Goal: Task Accomplishment & Management: Manage account settings

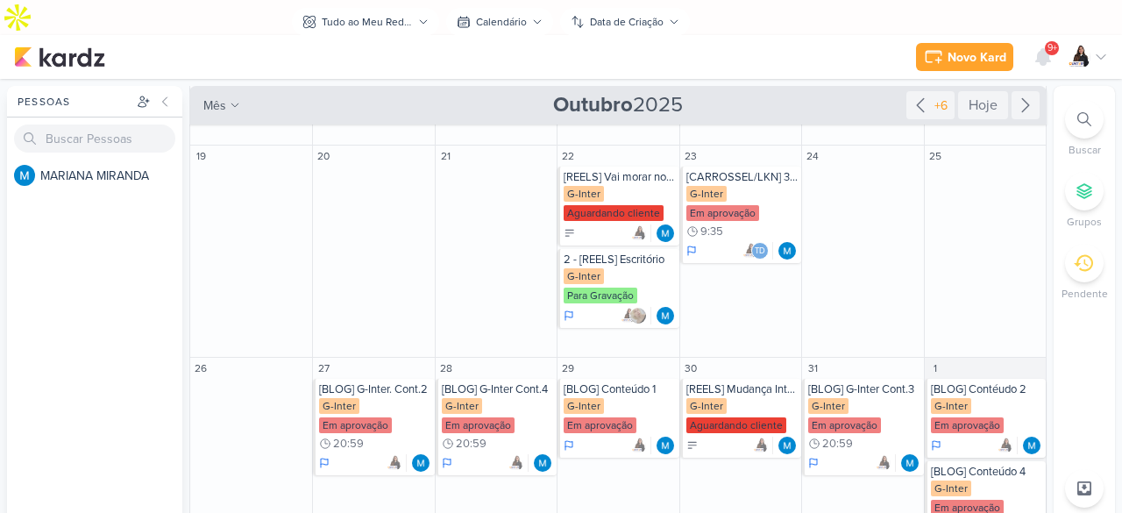
scroll to position [350, 0]
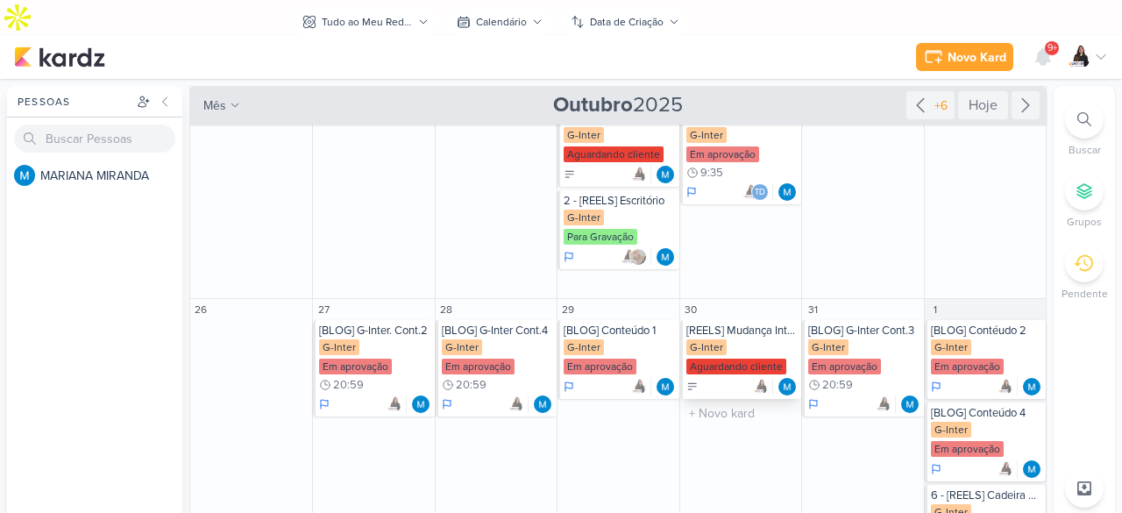
click at [772, 339] on div "G-Inter Aguardando cliente" at bounding box center [741, 357] width 111 height 37
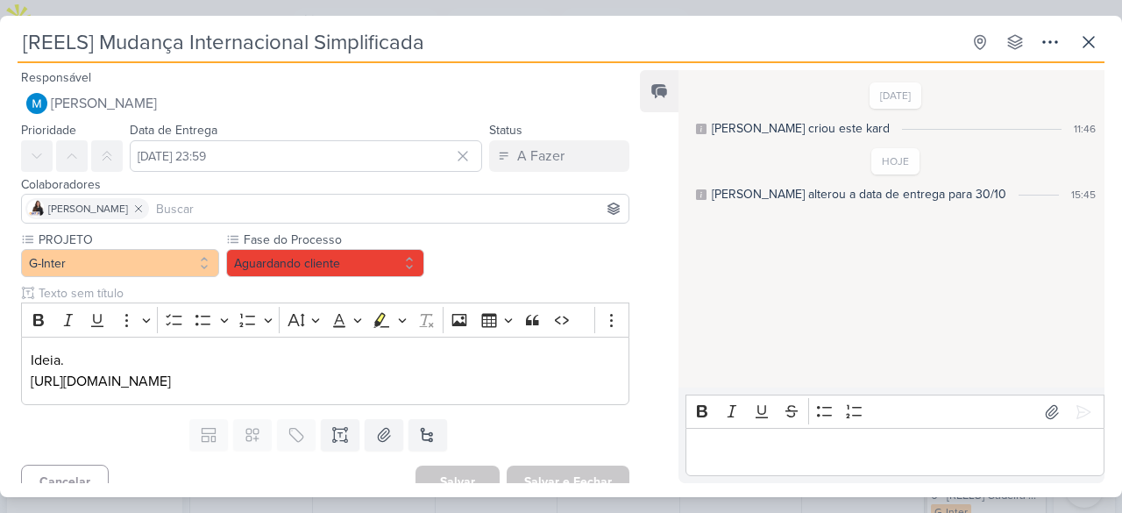
scroll to position [18, 0]
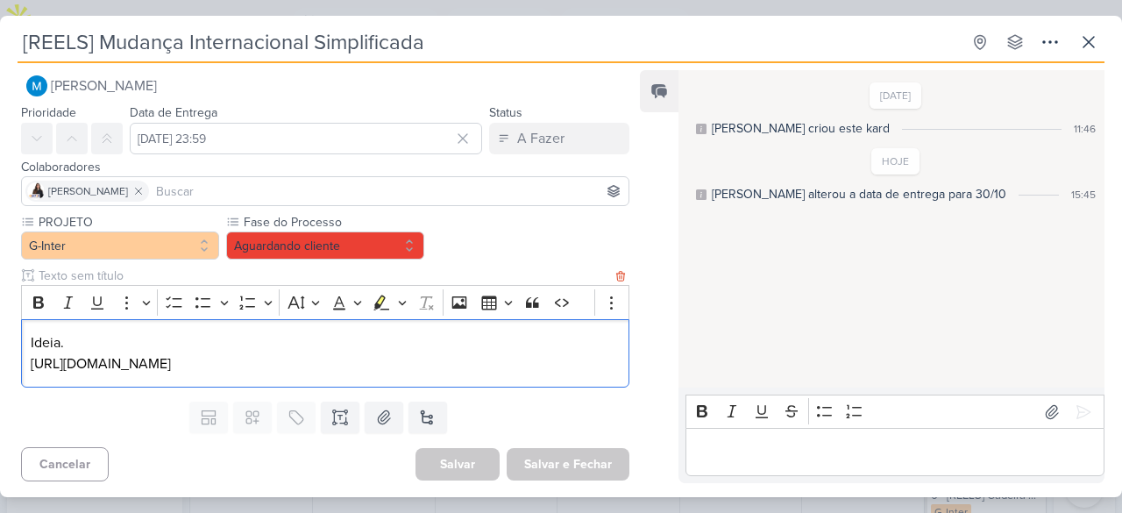
click at [403, 359] on p "[URL][DOMAIN_NAME]" at bounding box center [325, 363] width 589 height 21
click at [403, 358] on p "[URL][DOMAIN_NAME]" at bounding box center [325, 363] width 589 height 21
copy p "[URL][DOMAIN_NAME]"
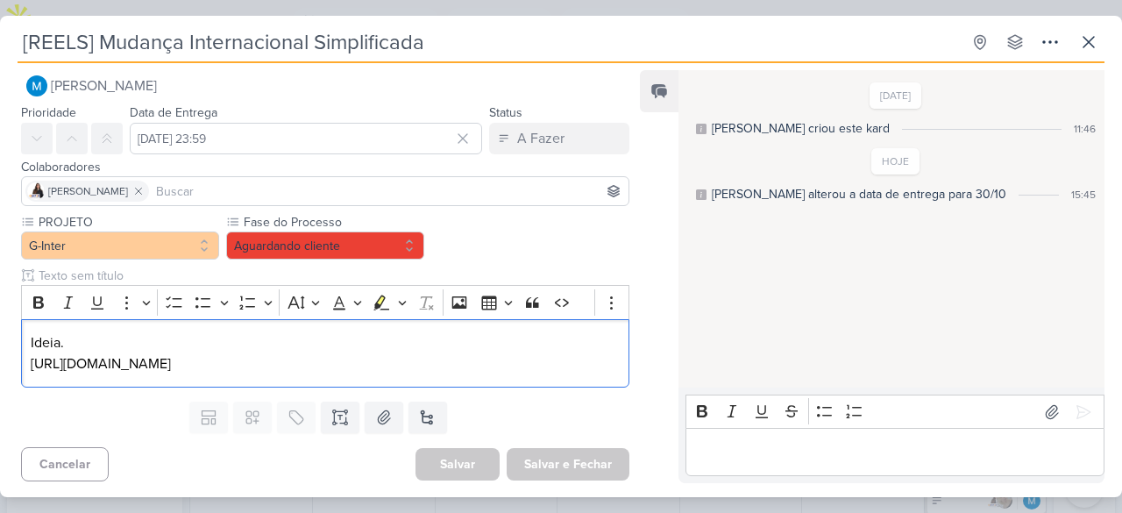
click at [1106, 38] on div "[REELS] Mudança Internacional Simplificada Criado por MARIANA nenhum grupo disp…" at bounding box center [561, 261] width 1122 height 471
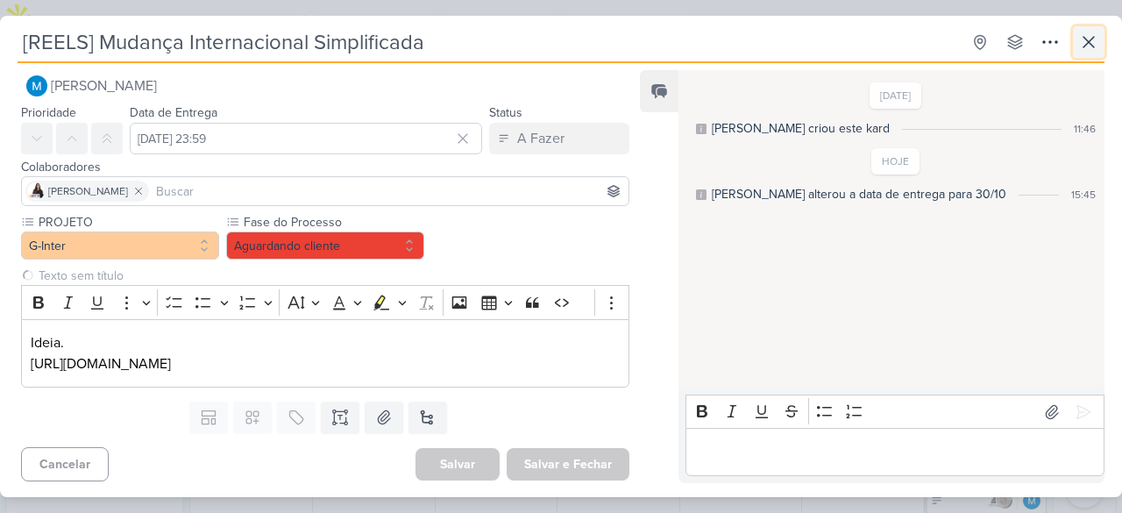
click at [1097, 39] on icon at bounding box center [1088, 42] width 21 height 21
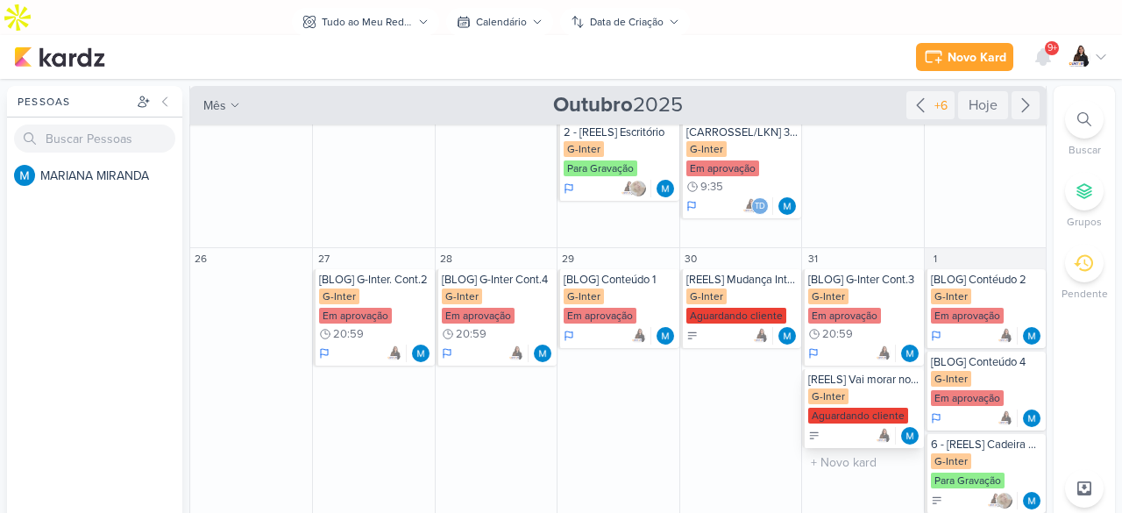
click at [895, 372] on div "[REELS] Vai morar no exterior?" at bounding box center [863, 379] width 111 height 14
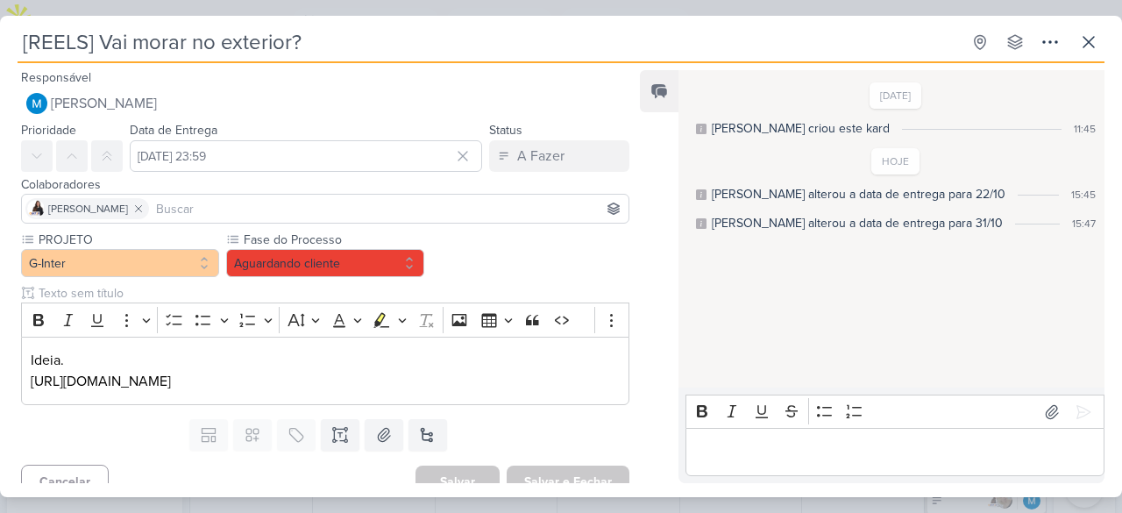
click at [400, 385] on p "[URL][DOMAIN_NAME]" at bounding box center [325, 381] width 589 height 21
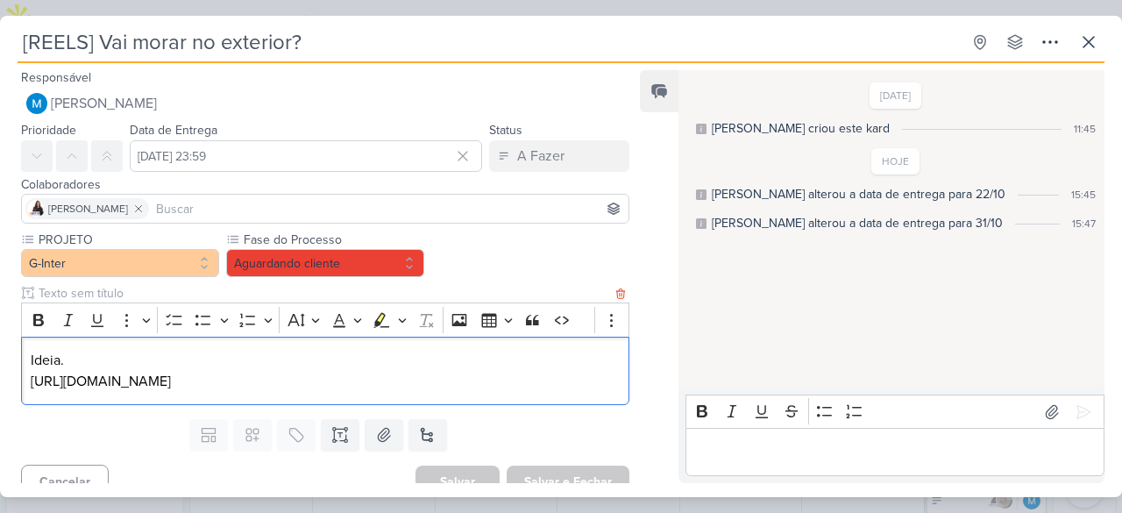
click at [400, 384] on p "[URL][DOMAIN_NAME]" at bounding box center [325, 381] width 589 height 21
copy p "[URL][DOMAIN_NAME]"
click at [1090, 38] on icon at bounding box center [1088, 42] width 21 height 21
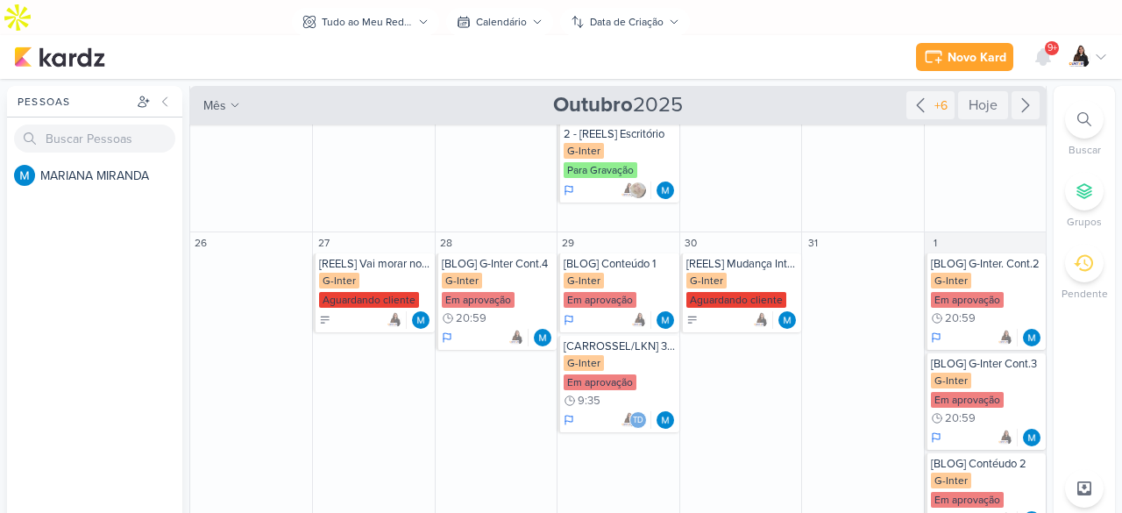
scroll to position [256, 0]
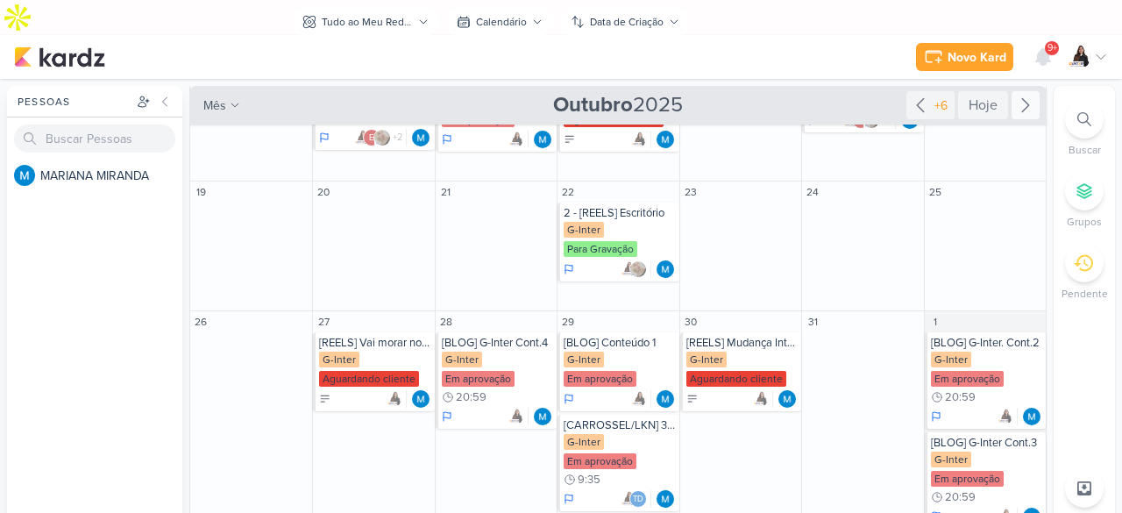
click at [1015, 95] on icon at bounding box center [1025, 105] width 21 height 21
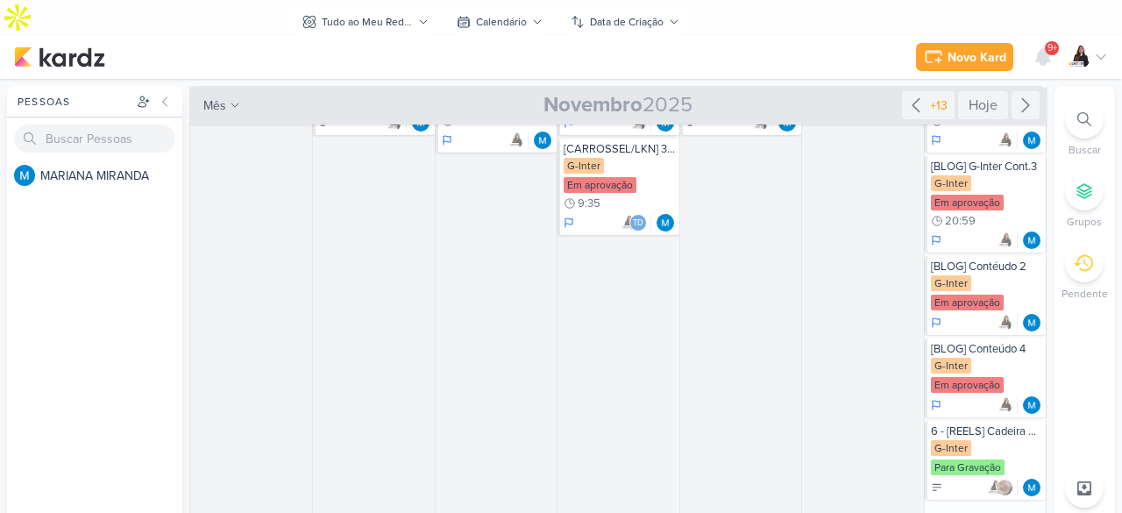
scroll to position [0, 0]
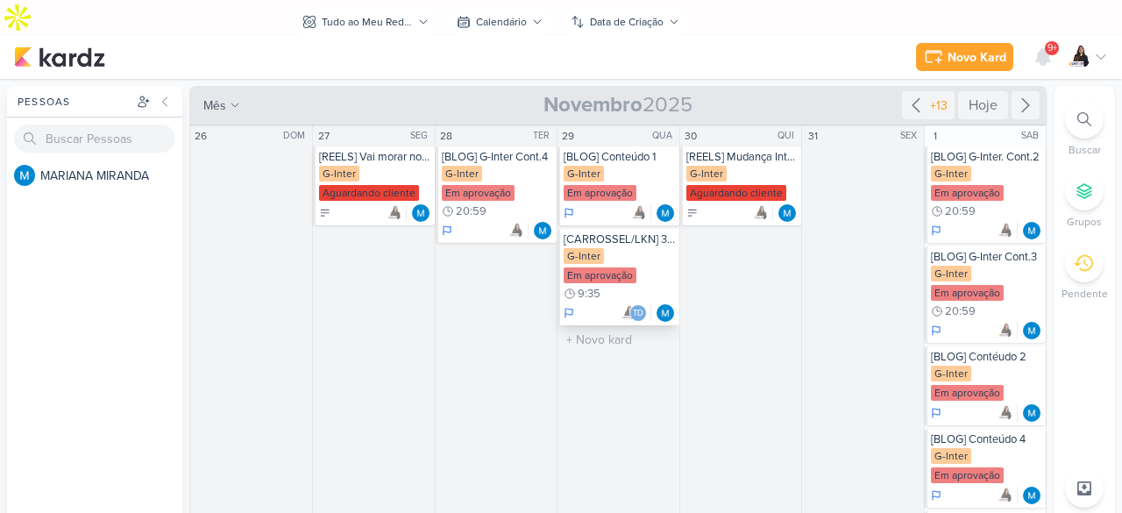
click at [642, 232] on div "[CARROSSEL/LKN] 3 Passos - Mobilidade" at bounding box center [618, 239] width 111 height 14
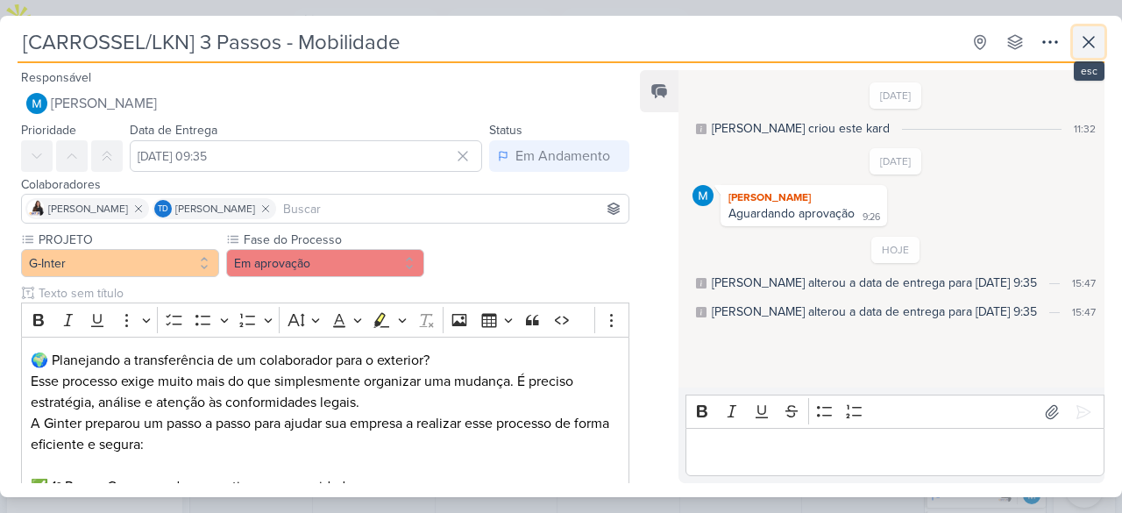
click at [1086, 30] on button at bounding box center [1088, 42] width 32 height 32
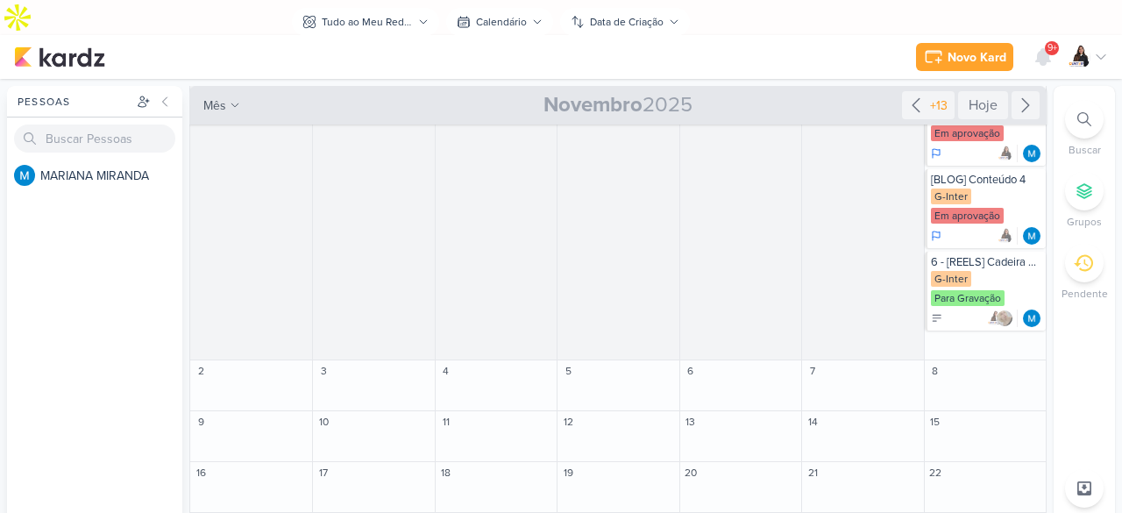
scroll to position [263, 0]
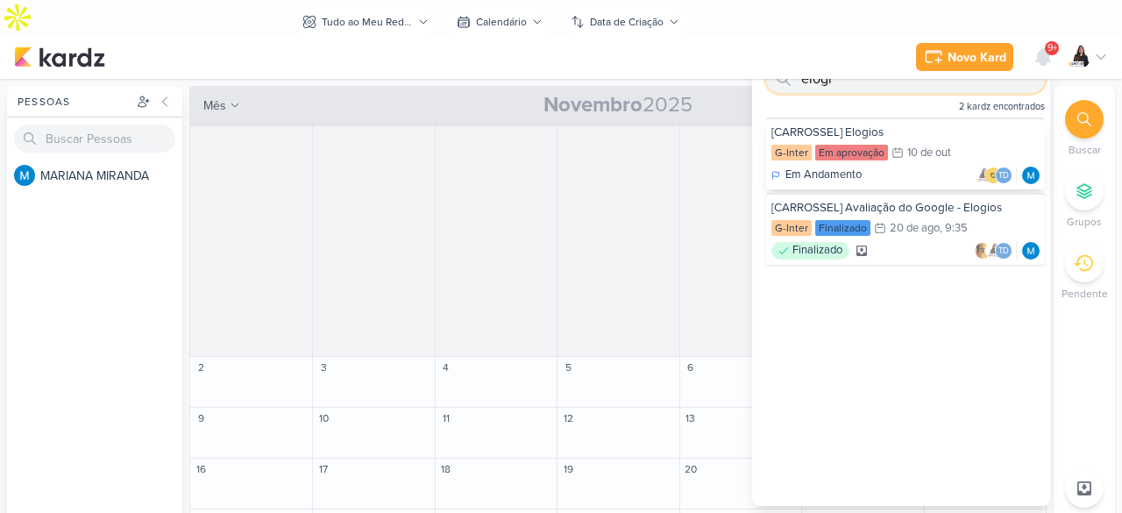
type input "elogi"
click at [917, 138] on div "[CARROSSEL] Elogios" at bounding box center [905, 132] width 268 height 16
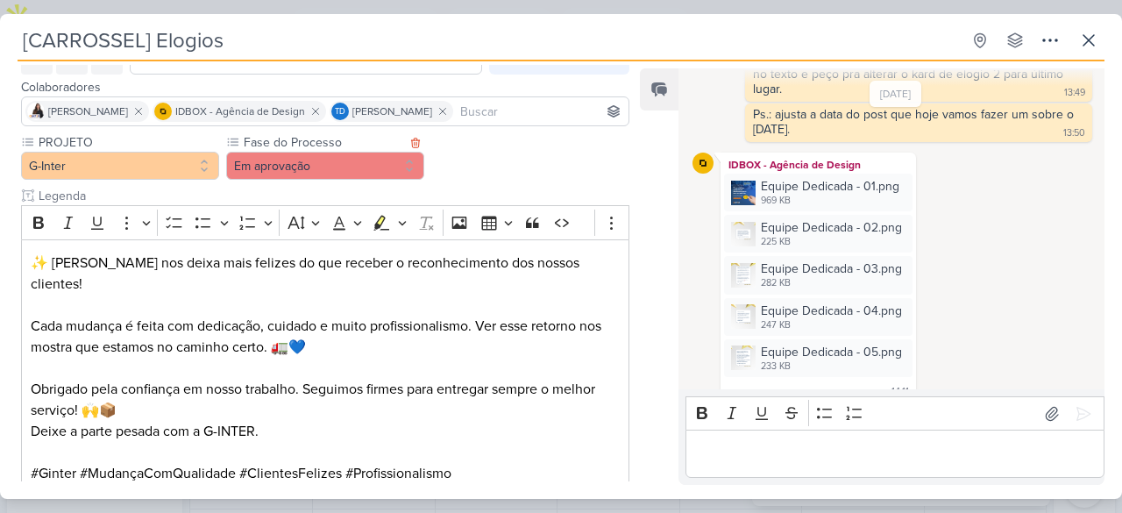
scroll to position [207, 0]
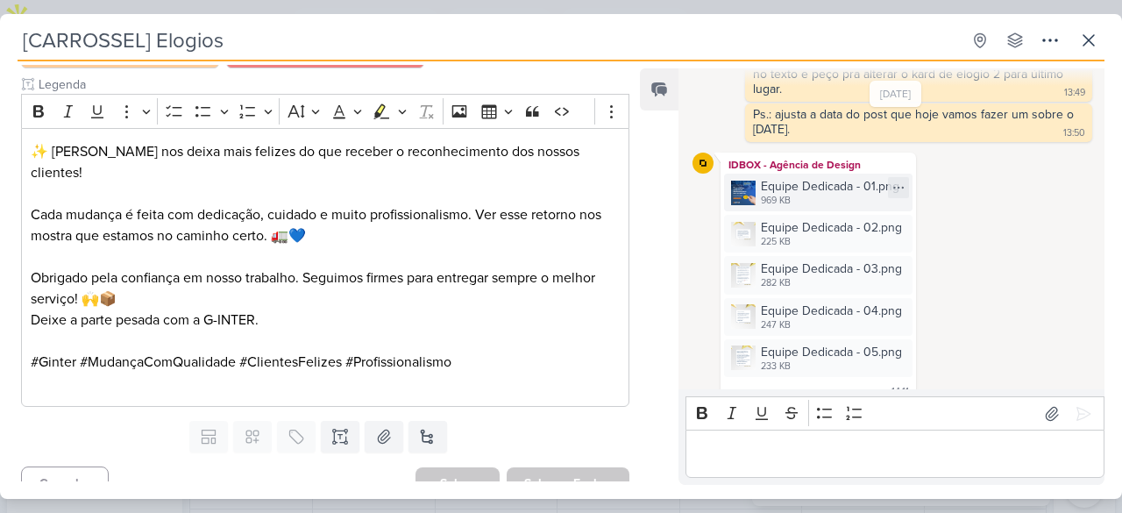
click at [817, 177] on div "Equipe Dedicada - 01.png" at bounding box center [830, 186] width 138 height 18
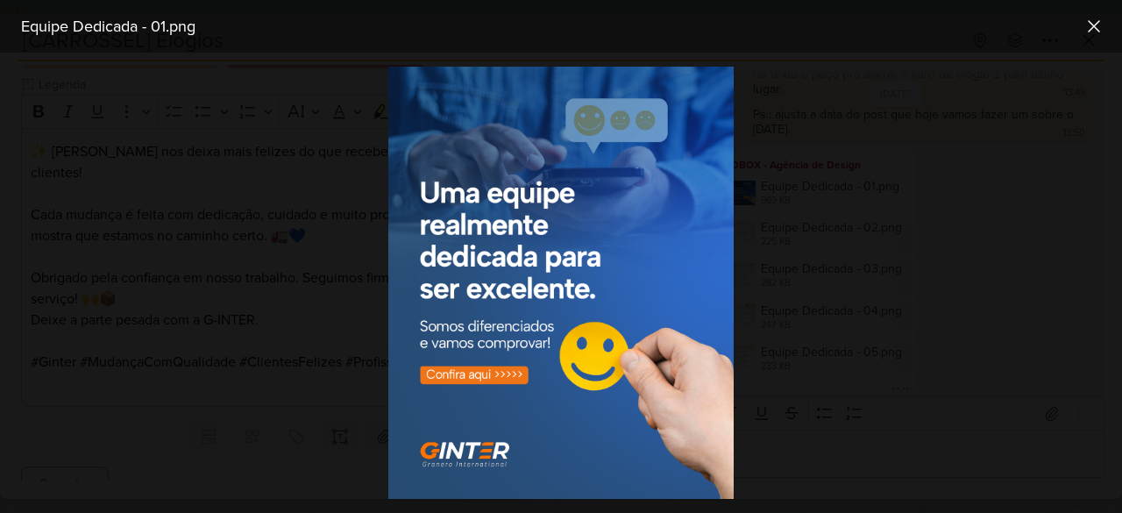
click at [789, 264] on div at bounding box center [561, 283] width 1122 height 460
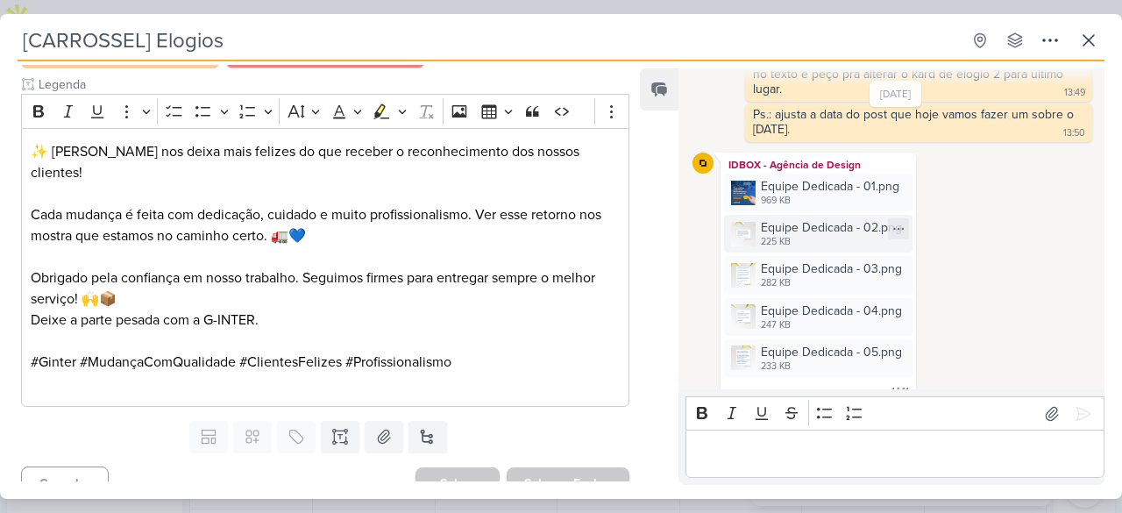
click at [803, 235] on div "225 KB" at bounding box center [831, 242] width 141 height 14
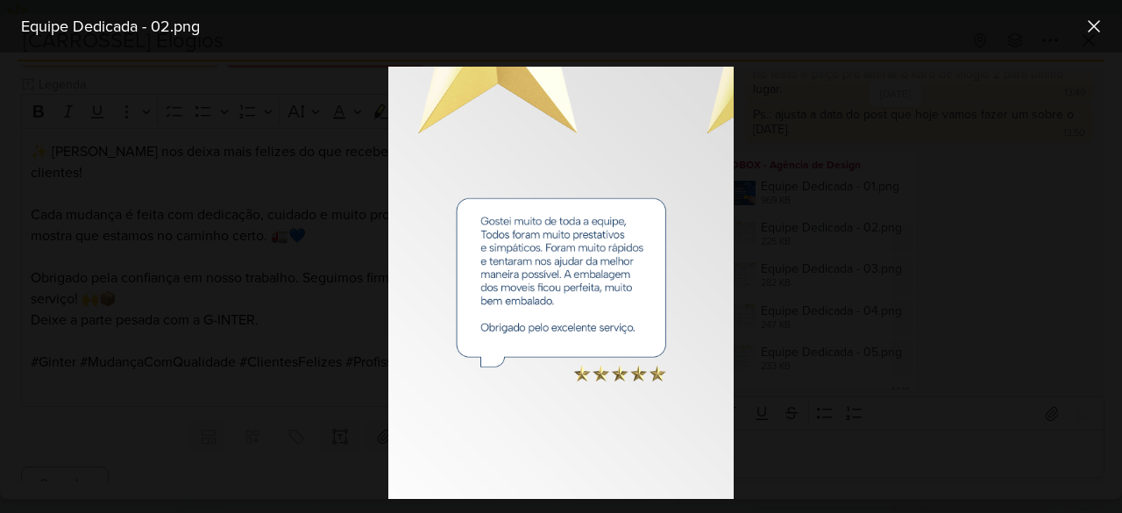
click at [785, 244] on div at bounding box center [561, 283] width 1122 height 460
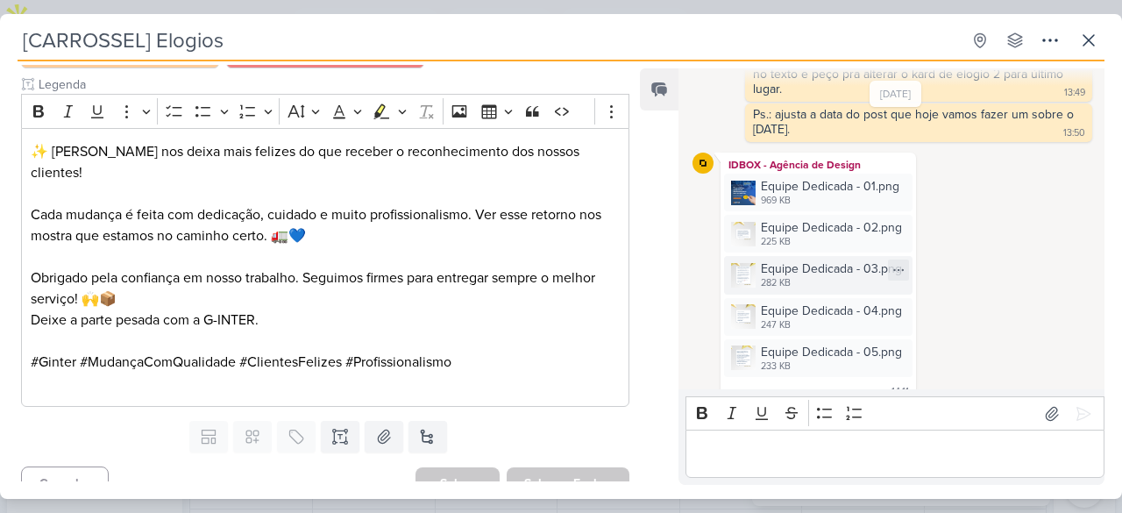
click at [813, 259] on div "Equipe Dedicada - 03.png" at bounding box center [831, 268] width 141 height 18
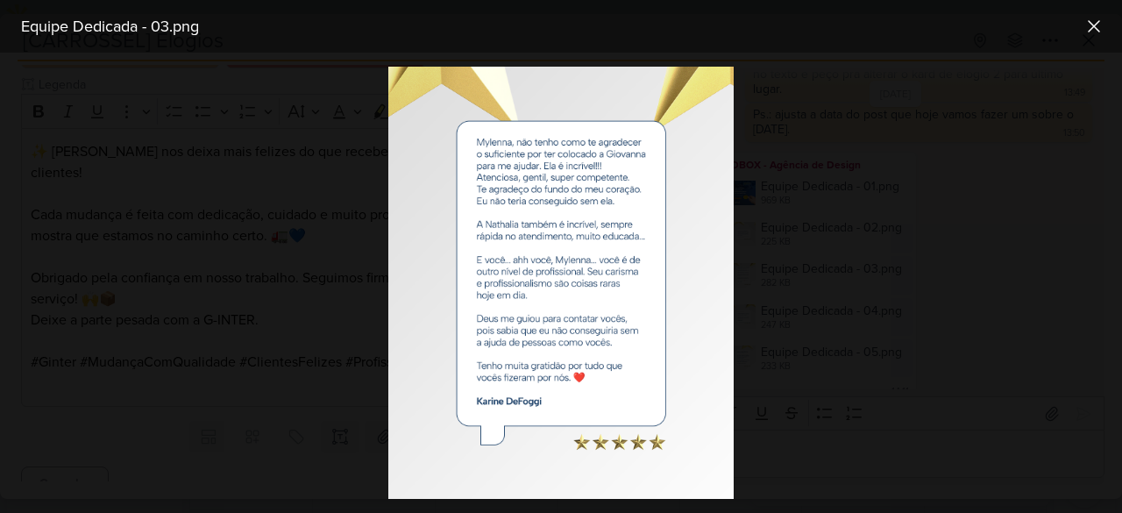
click at [824, 265] on div at bounding box center [561, 283] width 1122 height 460
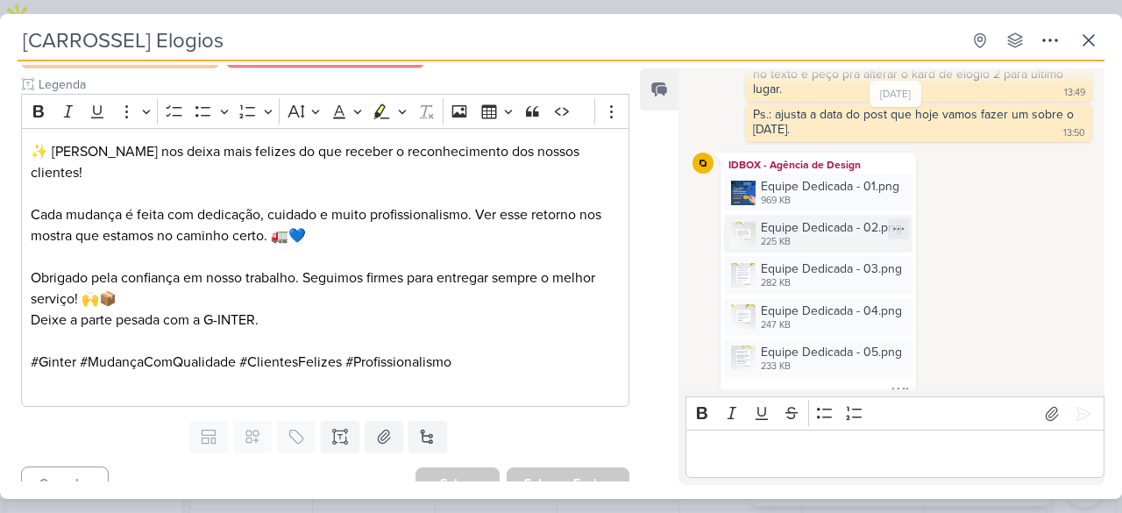
click at [832, 218] on div "Equipe Dedicada - 02.png" at bounding box center [831, 227] width 141 height 18
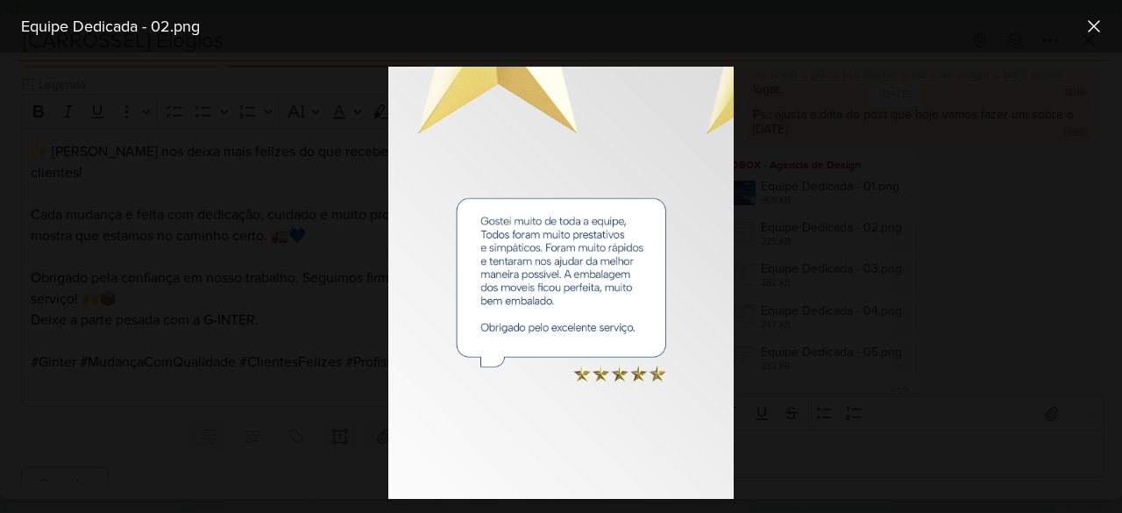
click at [857, 246] on div at bounding box center [561, 283] width 1122 height 460
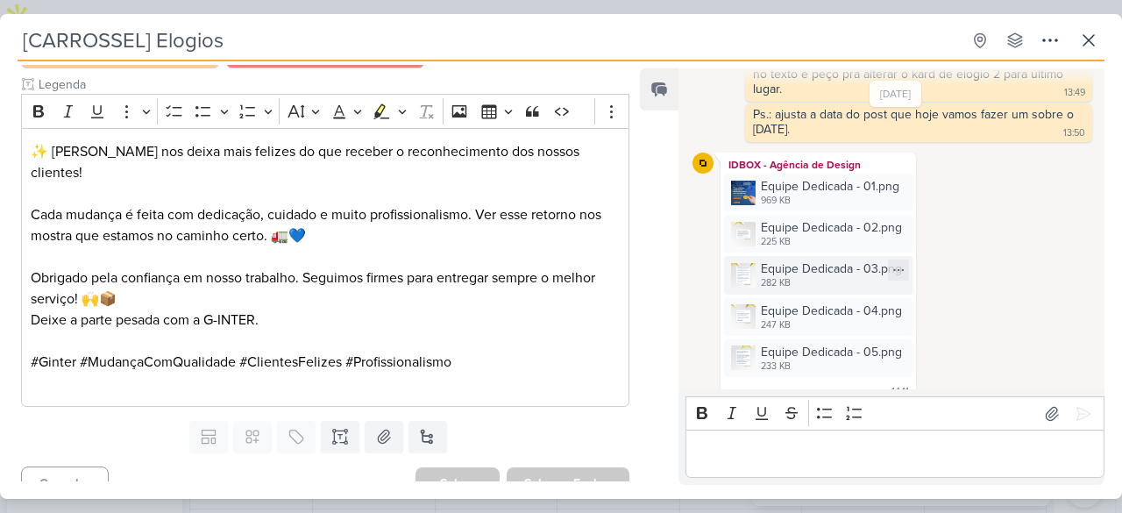
click at [841, 259] on div "Equipe Dedicada - 03.png" at bounding box center [831, 268] width 141 height 18
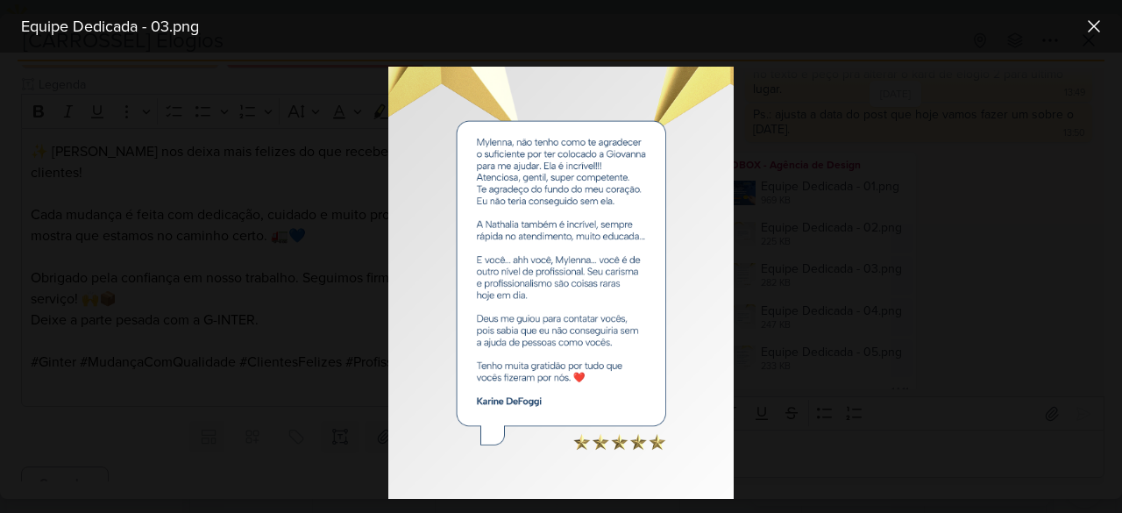
click at [839, 242] on div at bounding box center [561, 283] width 1122 height 460
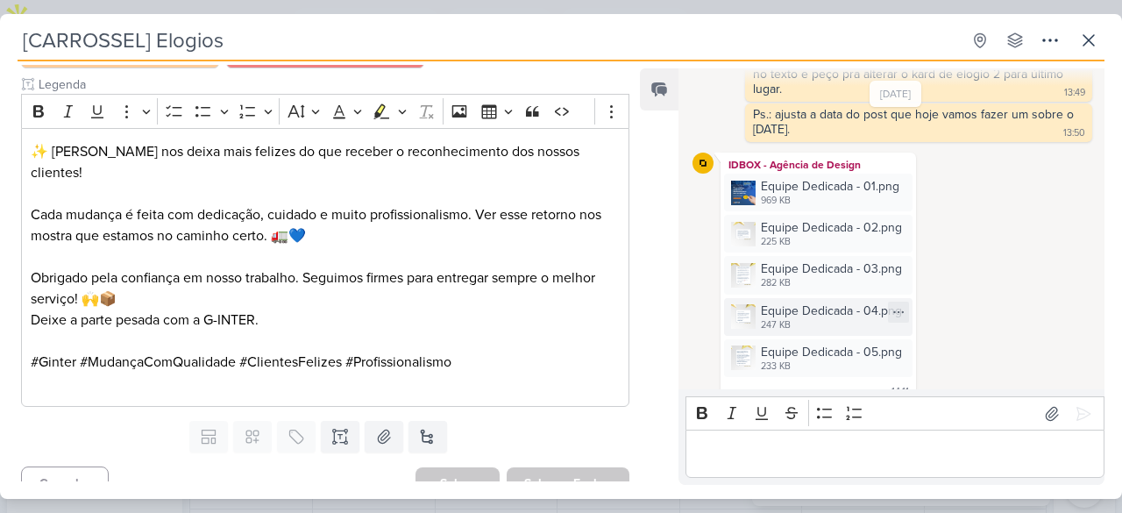
click at [835, 301] on div "Equipe Dedicada - 04.png" at bounding box center [831, 310] width 141 height 18
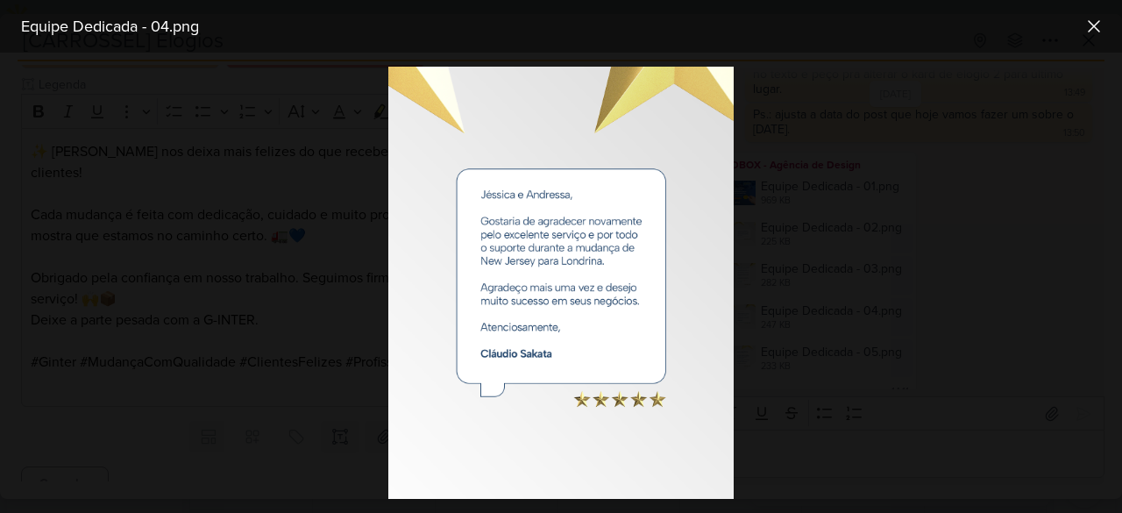
click at [801, 263] on div at bounding box center [561, 283] width 1122 height 460
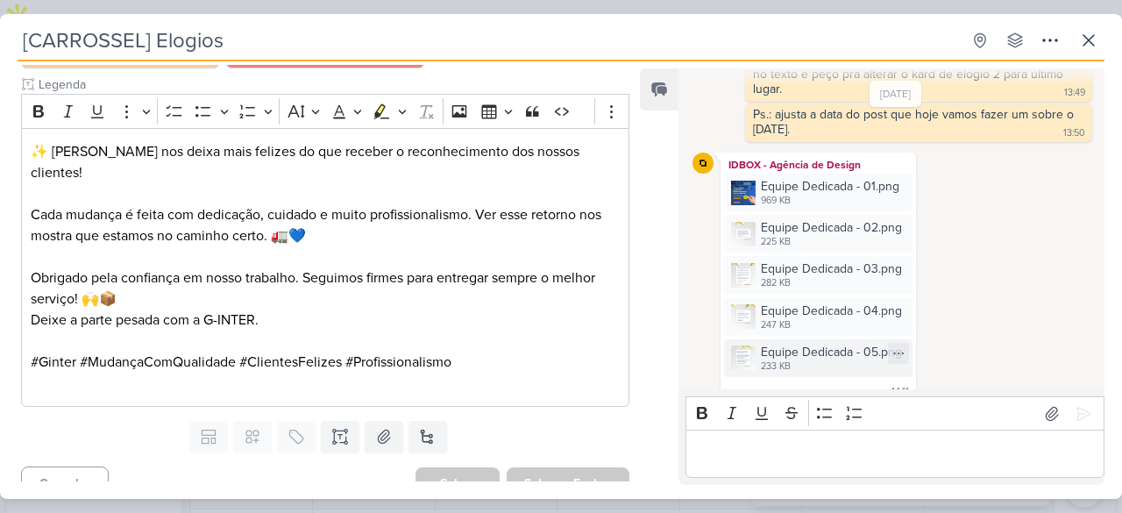
click at [814, 343] on div "Equipe Dedicada - 05.png" at bounding box center [831, 352] width 141 height 18
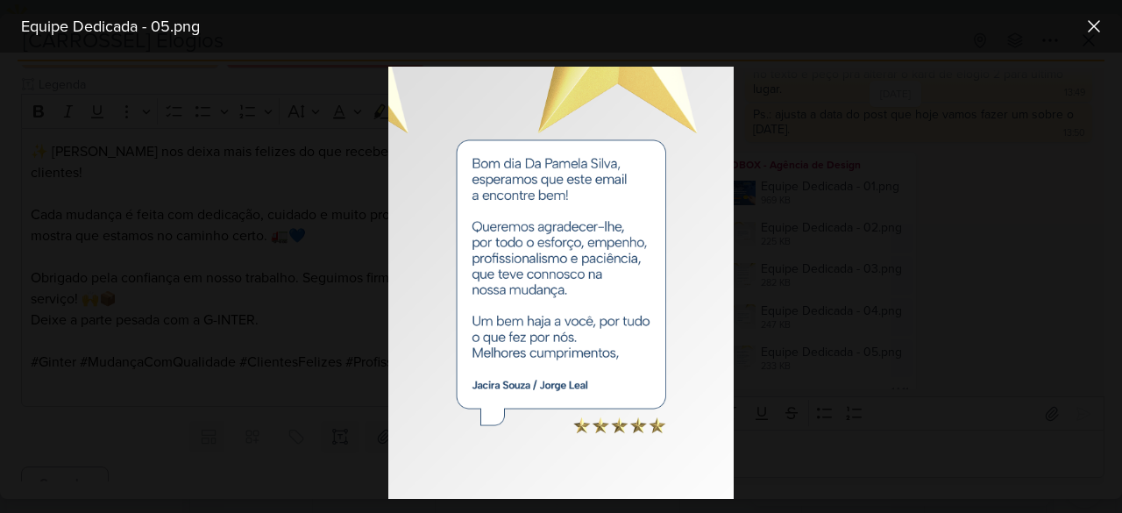
click at [831, 244] on div at bounding box center [561, 283] width 1122 height 460
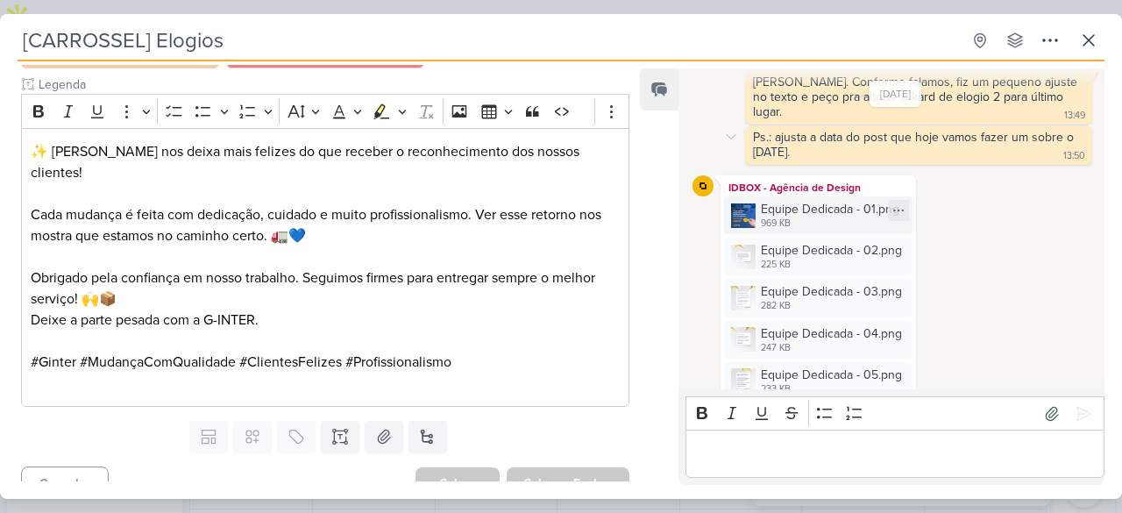
scroll to position [365, 0]
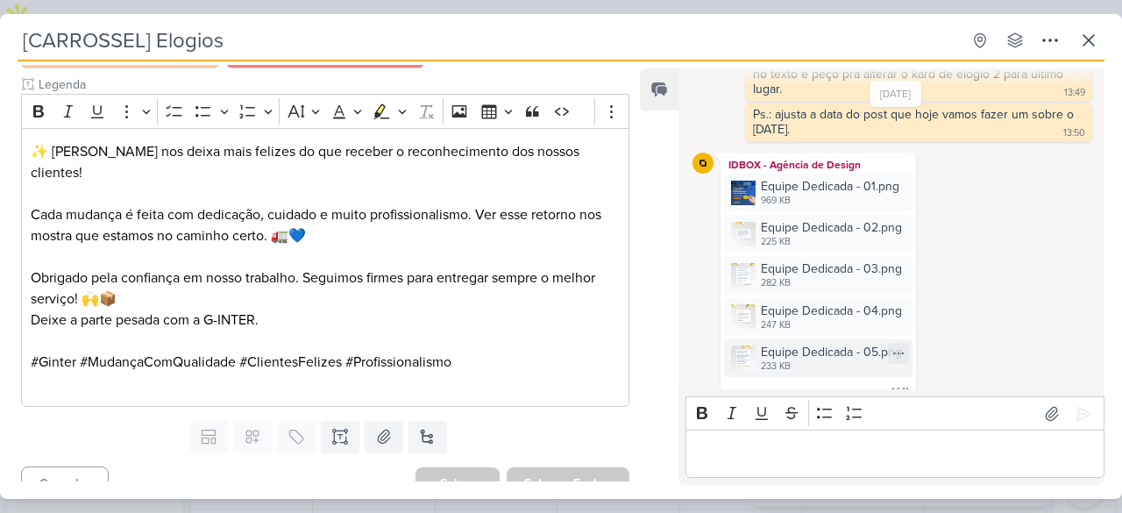
click at [832, 359] on div "233 KB" at bounding box center [831, 366] width 141 height 14
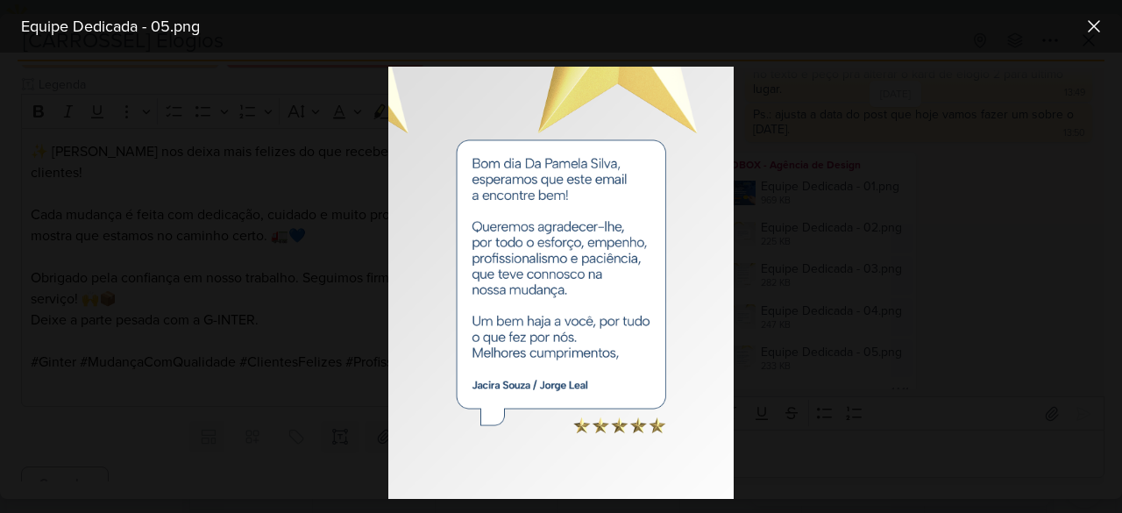
click at [910, 246] on div at bounding box center [561, 283] width 1122 height 460
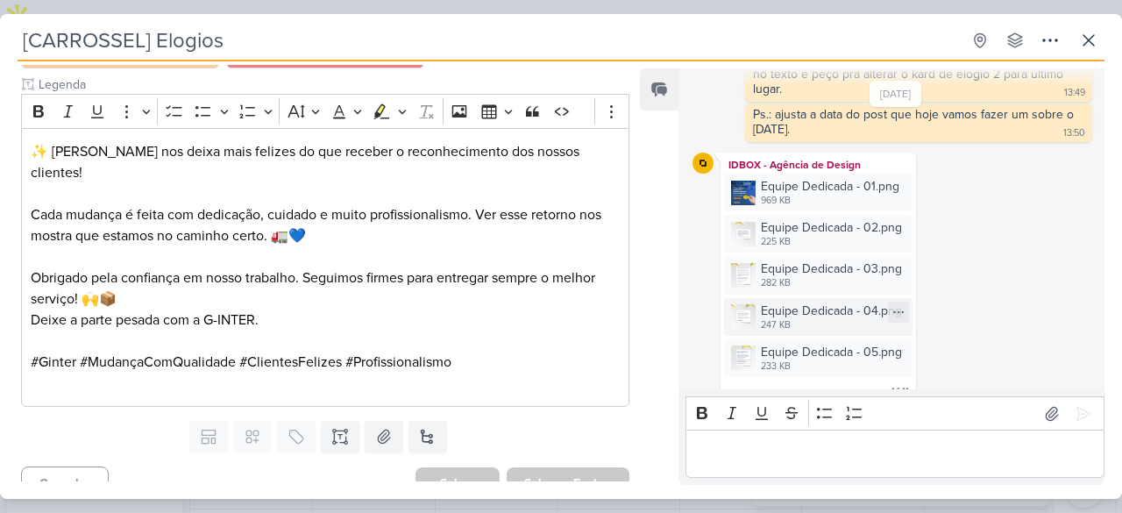
click at [836, 318] on div "247 KB" at bounding box center [831, 325] width 141 height 14
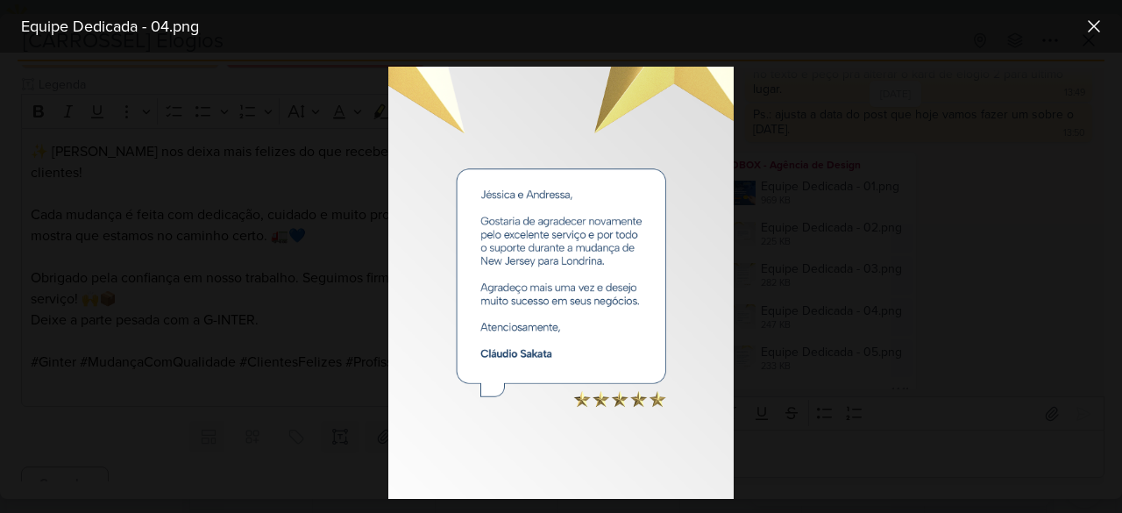
click at [883, 239] on div at bounding box center [561, 283] width 1122 height 460
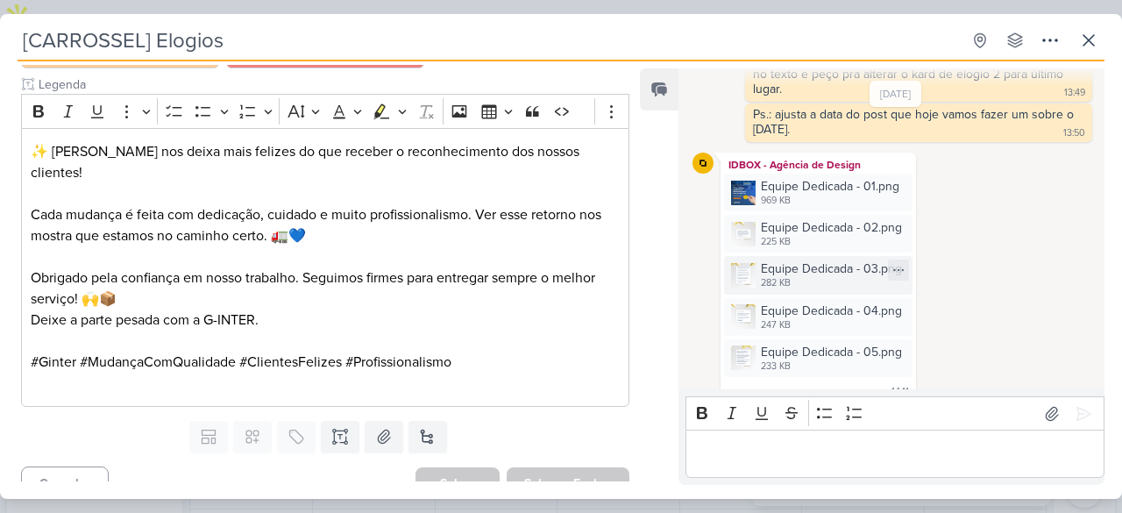
click at [815, 259] on div "Equipe Dedicada - 03.png" at bounding box center [831, 268] width 141 height 18
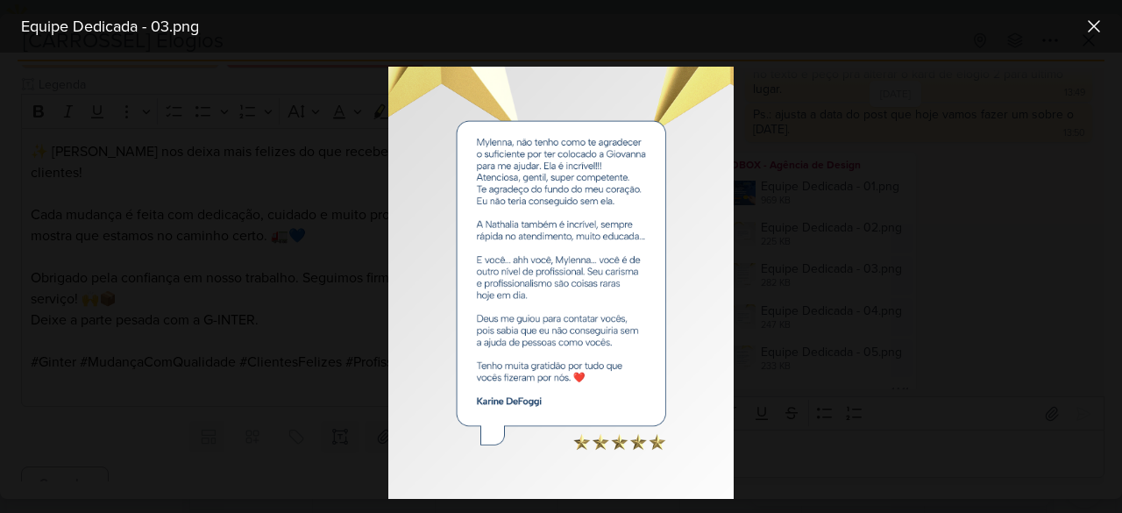
click at [869, 187] on div at bounding box center [561, 283] width 1122 height 460
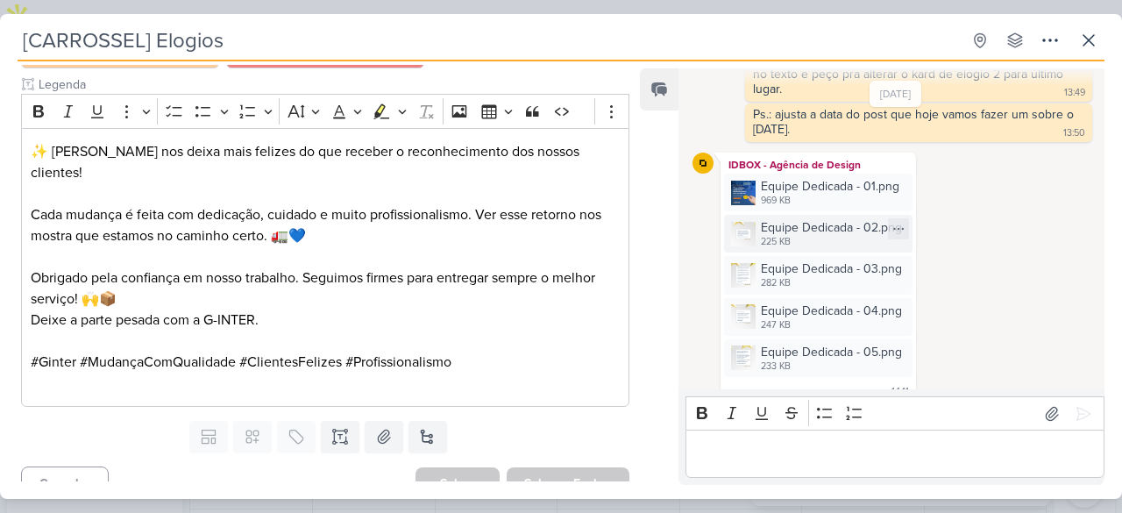
click at [815, 218] on div "Equipe Dedicada - 02.png" at bounding box center [831, 227] width 141 height 18
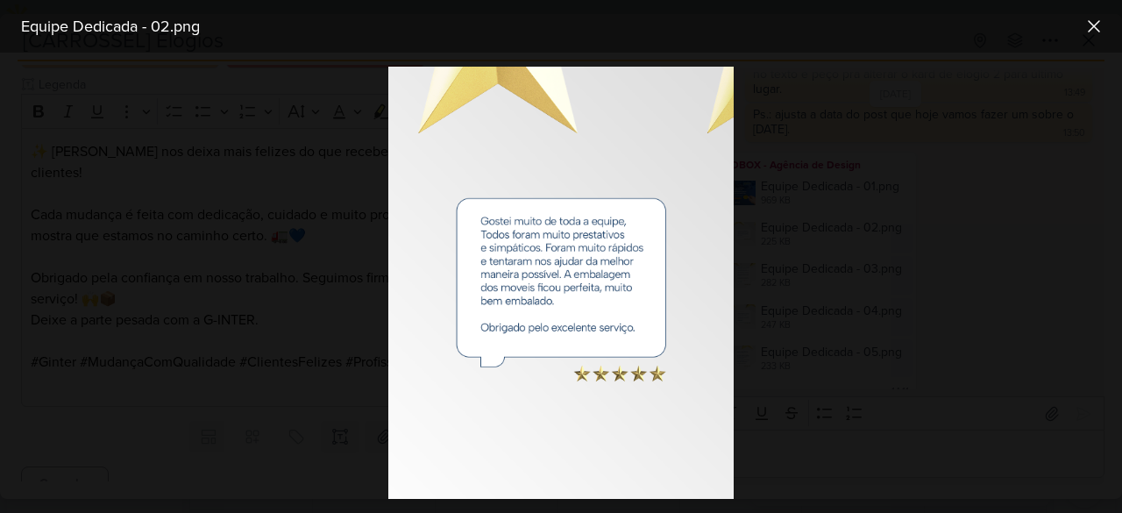
click at [867, 202] on div at bounding box center [561, 283] width 1122 height 460
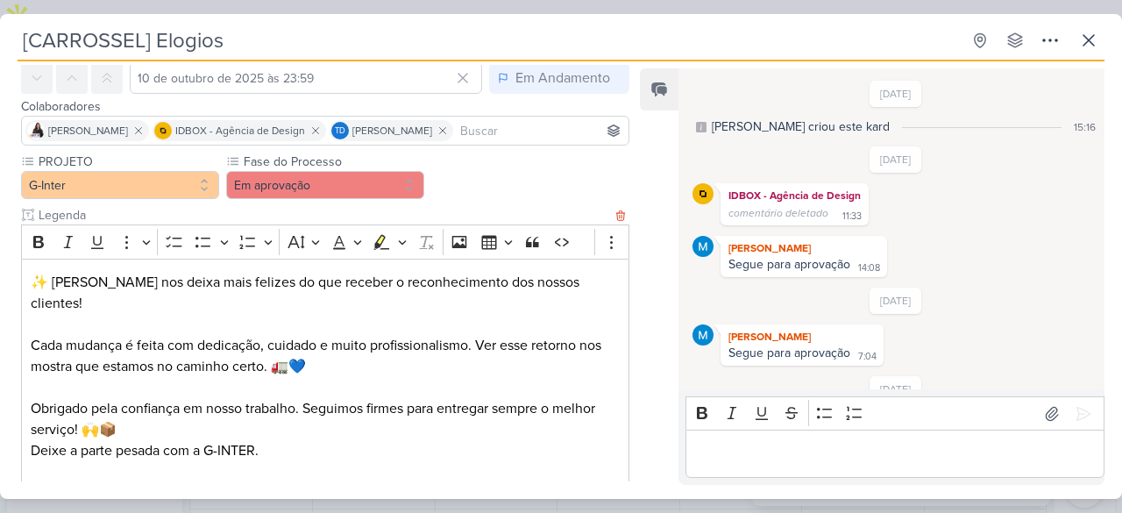
scroll to position [0, 0]
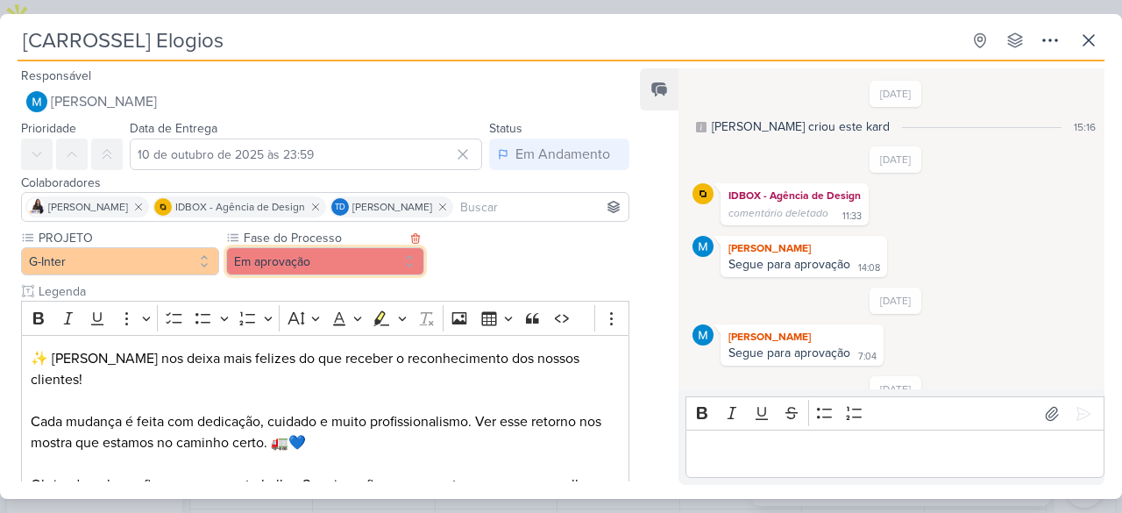
click at [363, 264] on button "Em aprovação" at bounding box center [325, 261] width 198 height 28
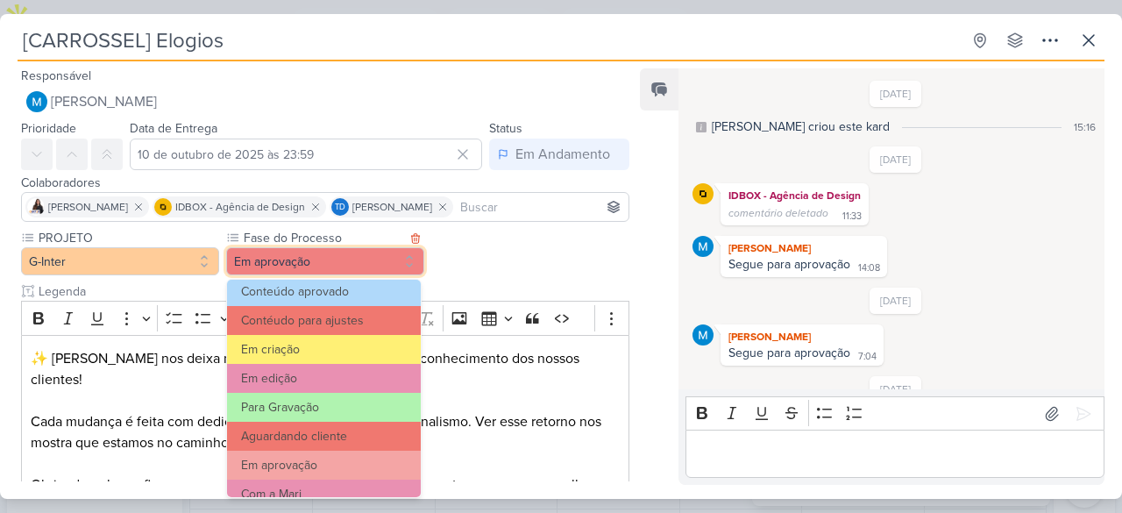
scroll to position [168, 0]
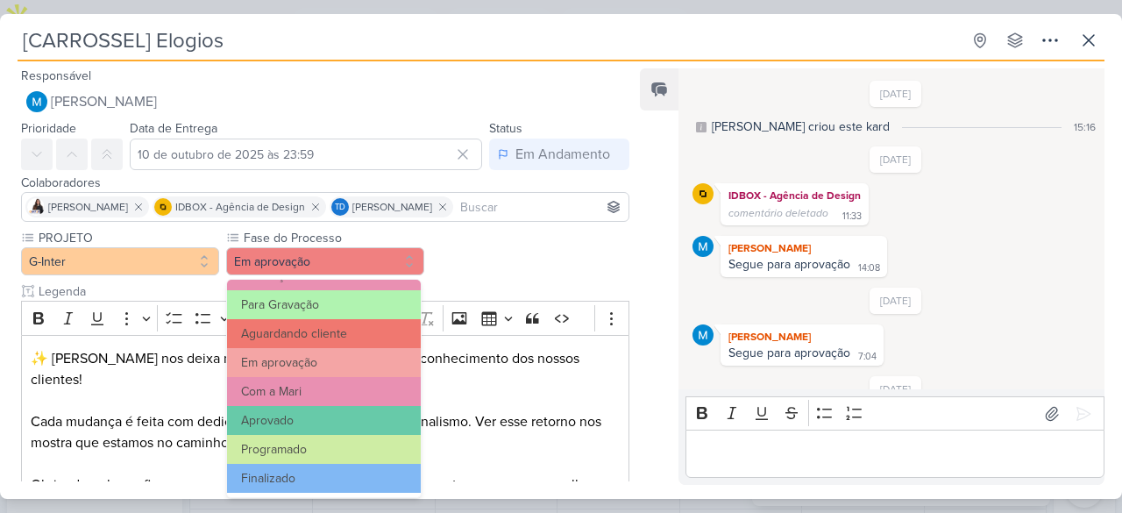
click at [878, 462] on p "Editor editing area: main" at bounding box center [894, 453] width 400 height 21
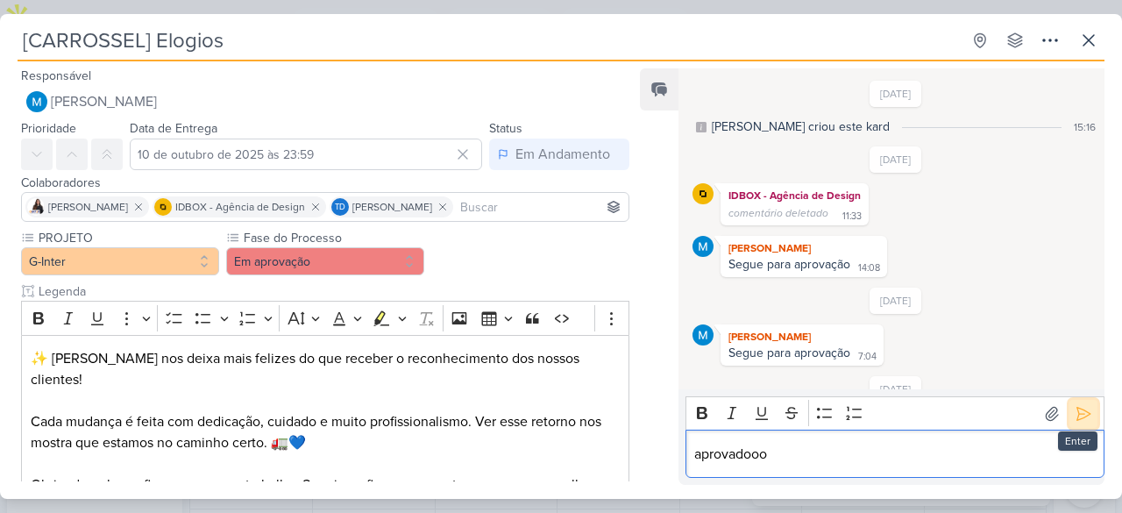
click at [1074, 417] on icon at bounding box center [1083, 414] width 18 height 18
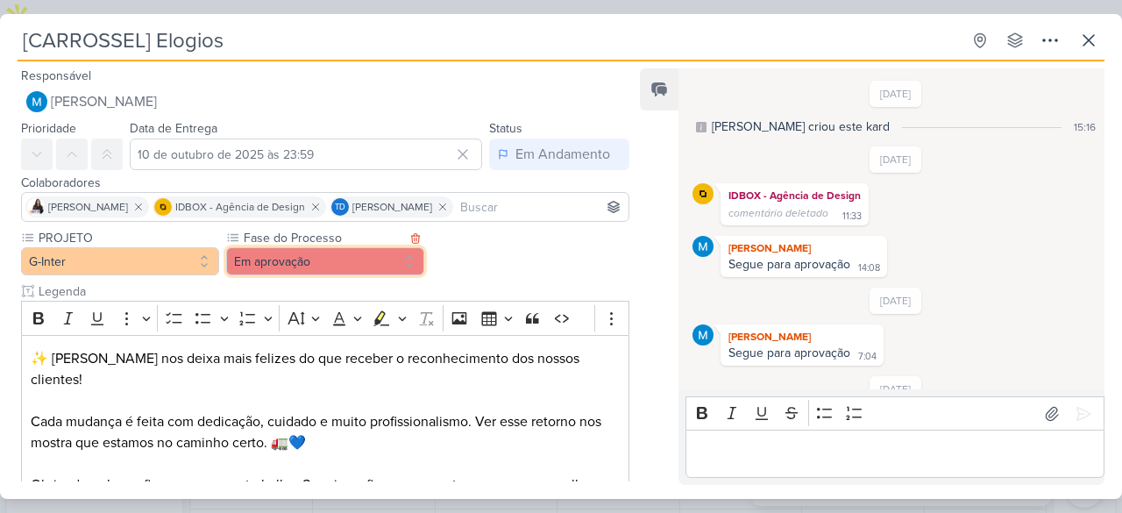
click at [384, 265] on button "Em aprovação" at bounding box center [325, 261] width 198 height 28
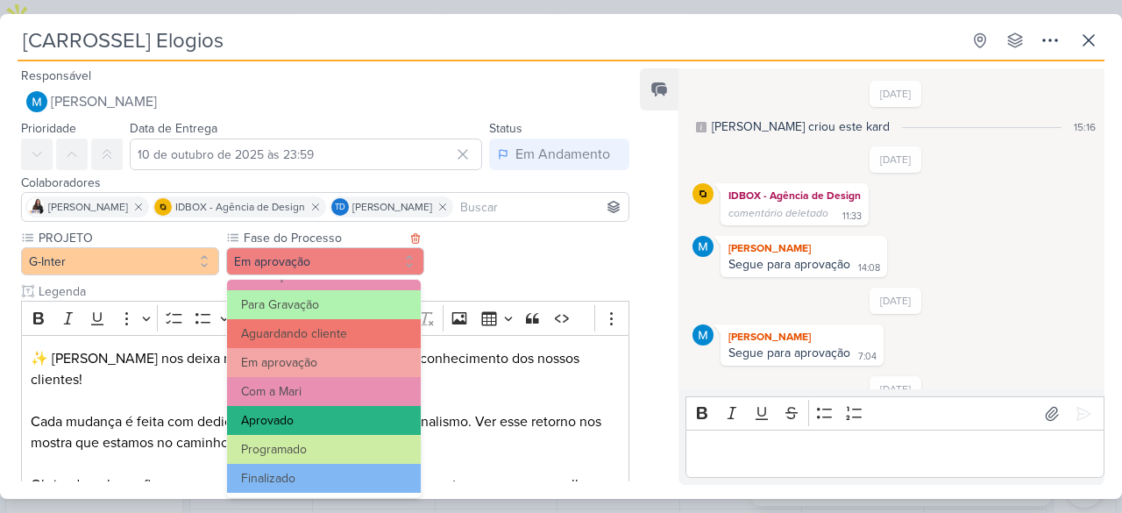
click at [318, 415] on button "Aprovado" at bounding box center [324, 420] width 194 height 29
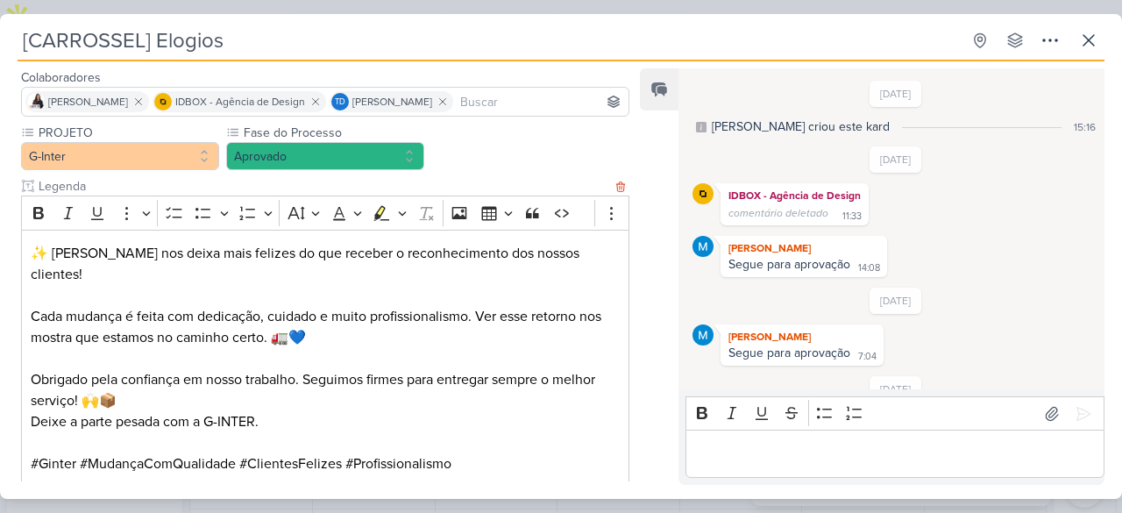
scroll to position [175, 0]
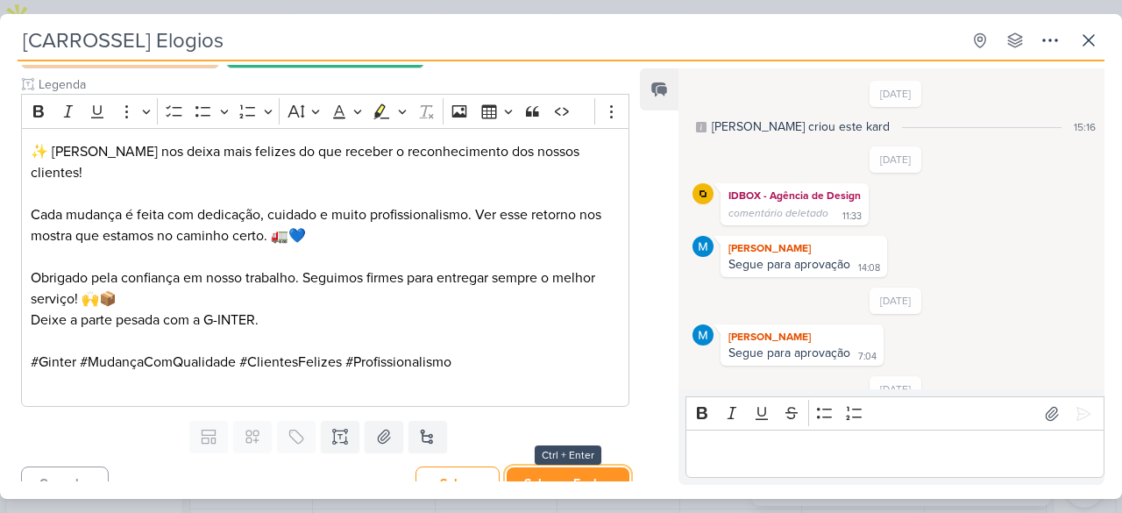
click at [582, 467] on button "Salvar e Fechar" at bounding box center [567, 483] width 123 height 32
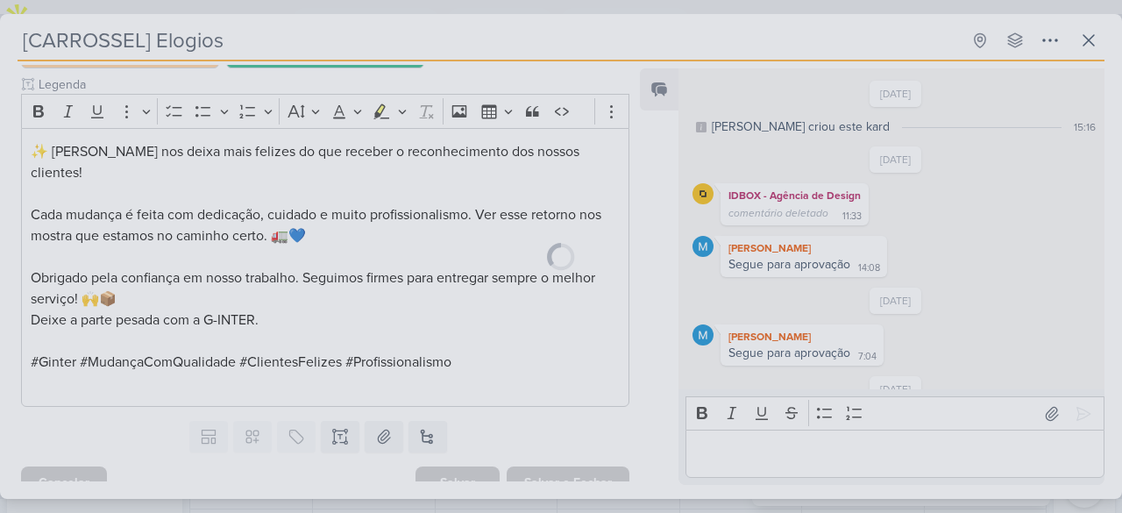
scroll to position [206, 0]
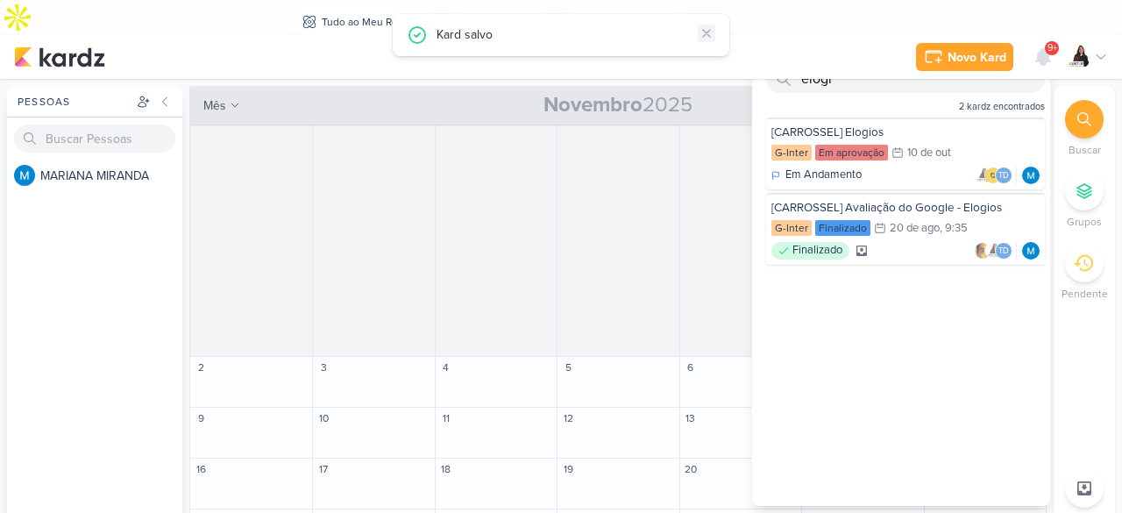
click at [704, 30] on icon at bounding box center [706, 33] width 14 height 14
click at [1084, 100] on div at bounding box center [1084, 119] width 39 height 39
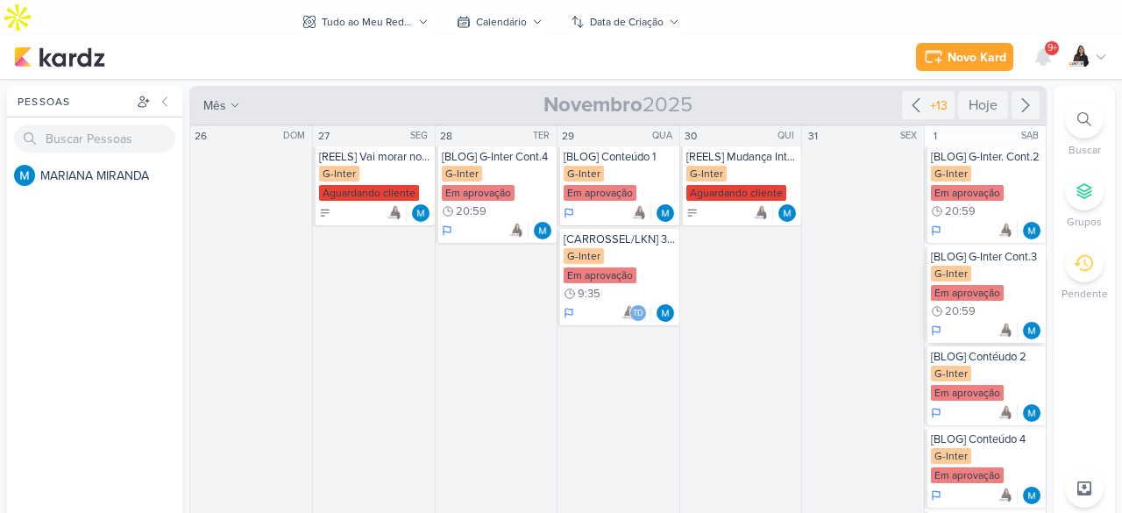
scroll to position [0, 0]
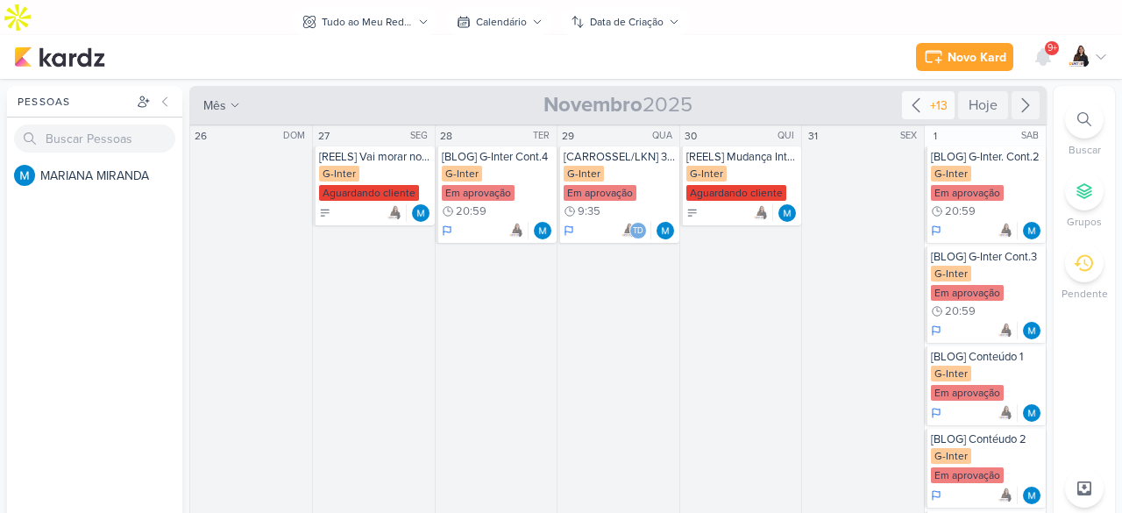
click at [915, 95] on icon at bounding box center [915, 105] width 21 height 21
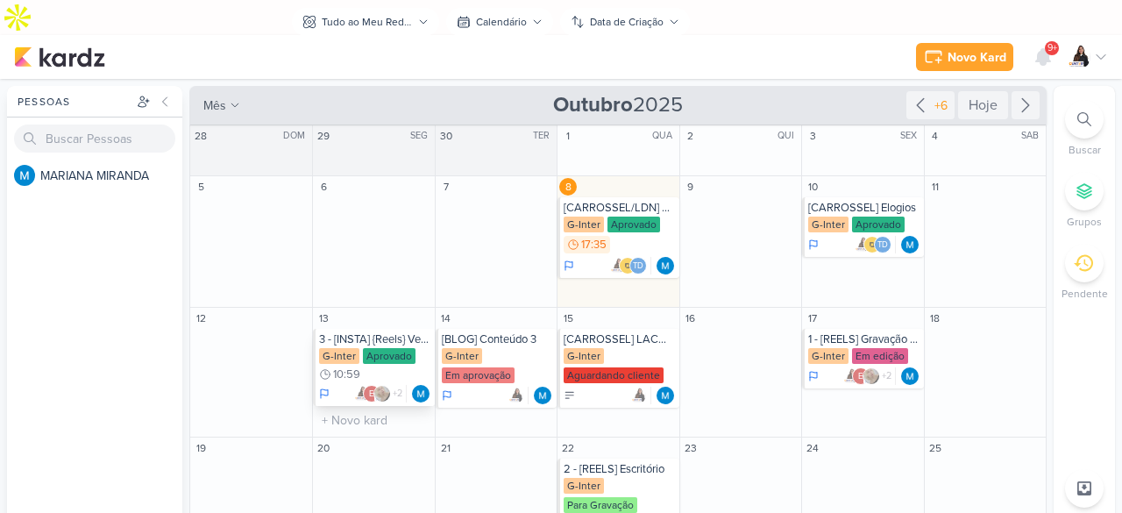
click at [405, 332] on div "3 - [INSTA] {Reels} Vendedor x Coordenador" at bounding box center [374, 339] width 111 height 14
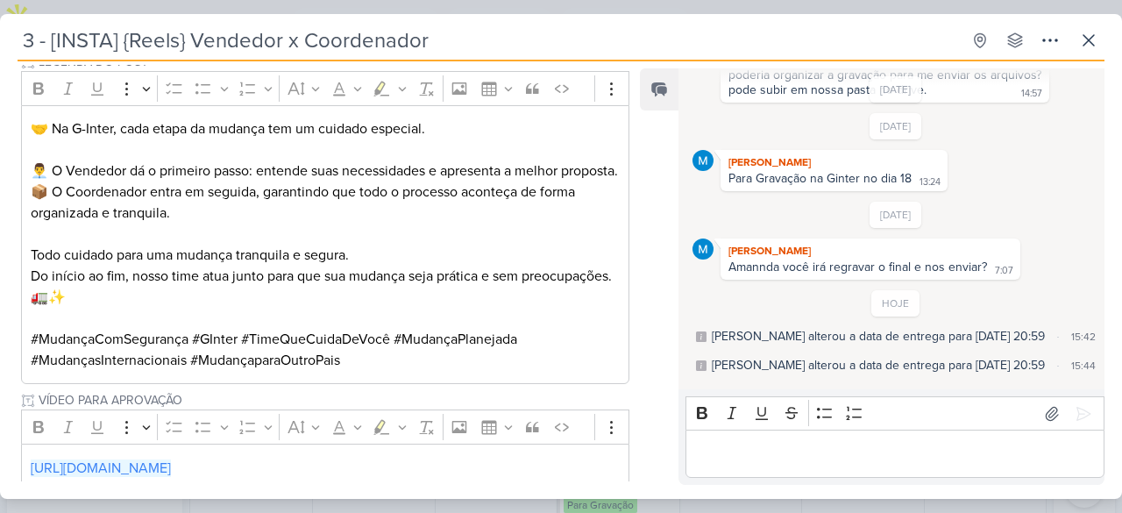
scroll to position [355, 0]
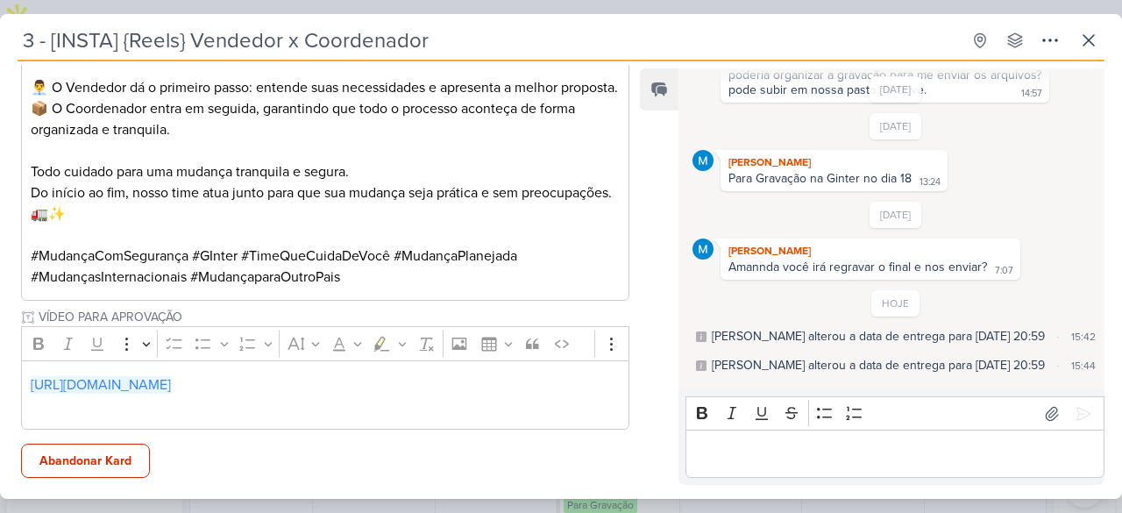
drag, startPoint x: 233, startPoint y: 391, endPoint x: 699, endPoint y: 111, distance: 543.5
click at [171, 391] on link "https://drive.google.com/drive/folders/1Rmy3ulNYsEfa6AGnDVQf29wVLbfLzWky" at bounding box center [101, 385] width 140 height 18
click at [1094, 39] on icon at bounding box center [1088, 40] width 21 height 21
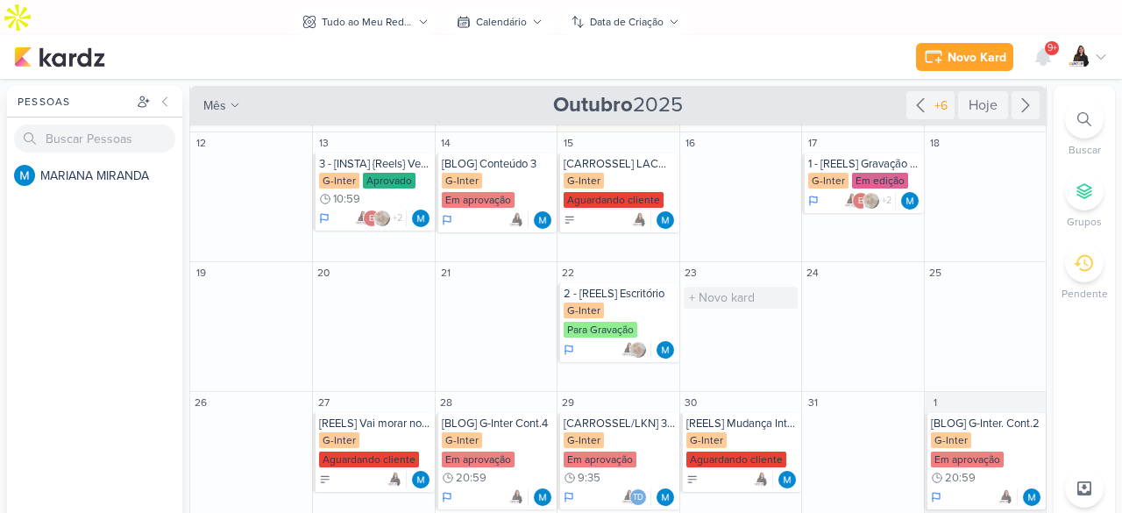
scroll to position [263, 0]
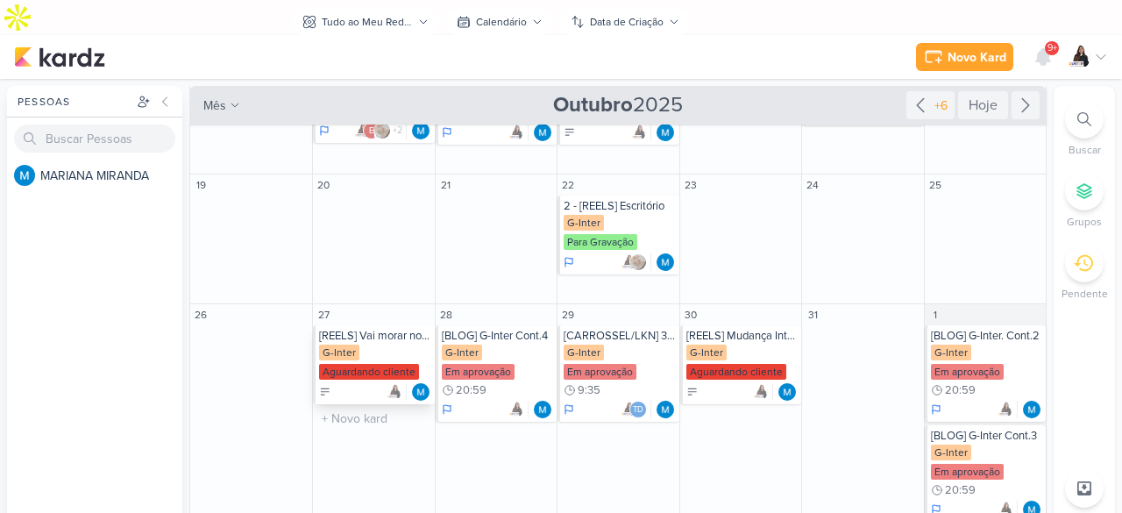
click at [394, 344] on div "G-Inter Aguardando cliente" at bounding box center [374, 362] width 111 height 37
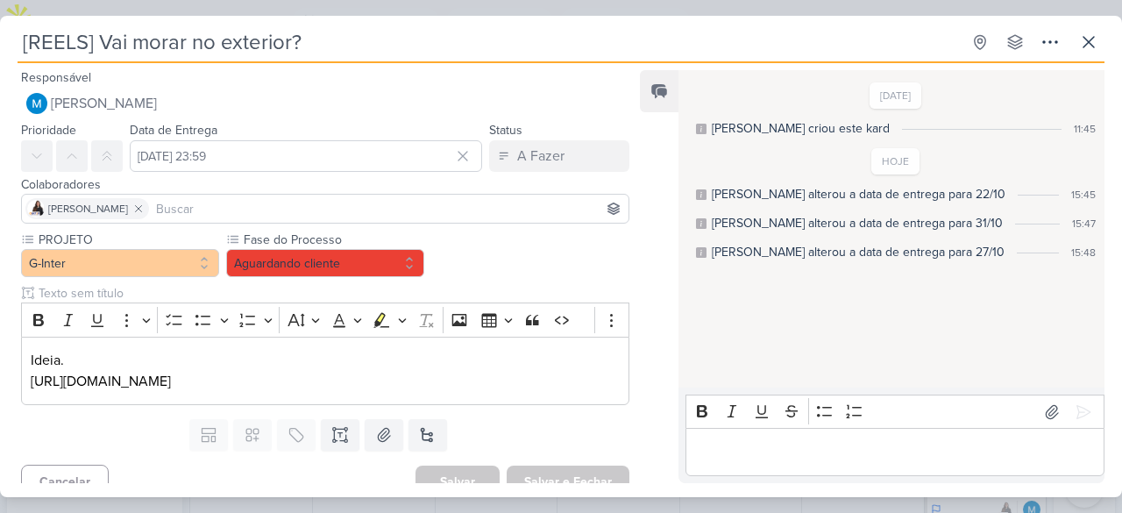
click at [1111, 39] on div "[REELS] Vai morar no exterior? Criado por MARIANA nenhum grupo disponível esc R…" at bounding box center [561, 261] width 1122 height 471
click at [1096, 41] on icon at bounding box center [1088, 42] width 21 height 21
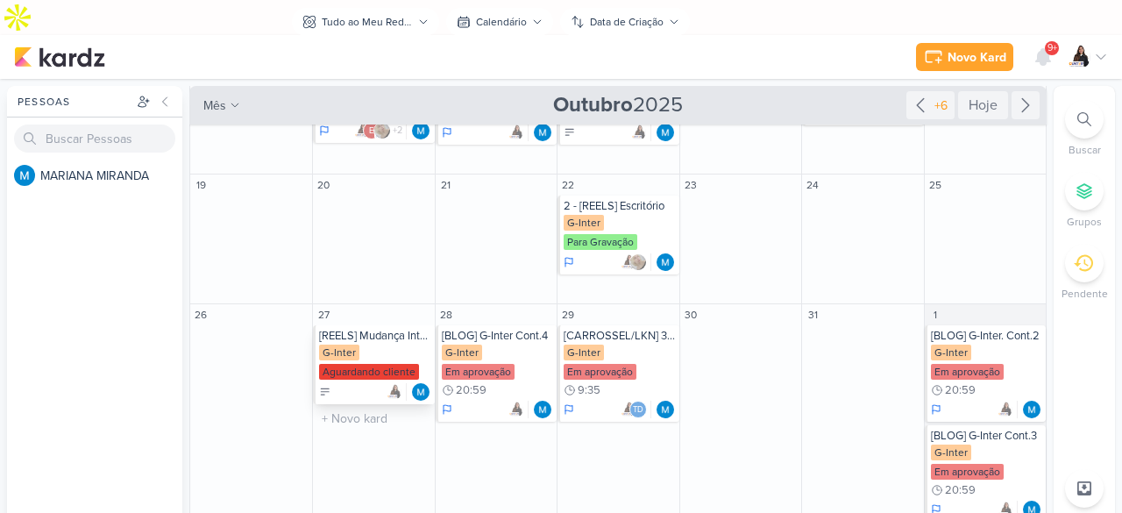
click at [408, 325] on div "[REELS] Mudança Internacional Simplificada G-Inter Aguardando cliente" at bounding box center [373, 364] width 121 height 79
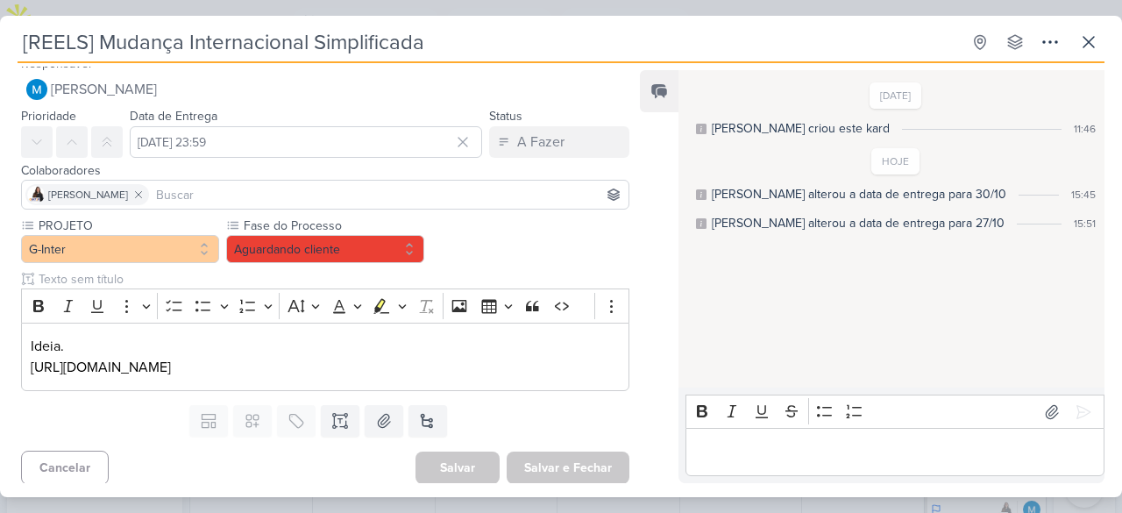
scroll to position [18, 0]
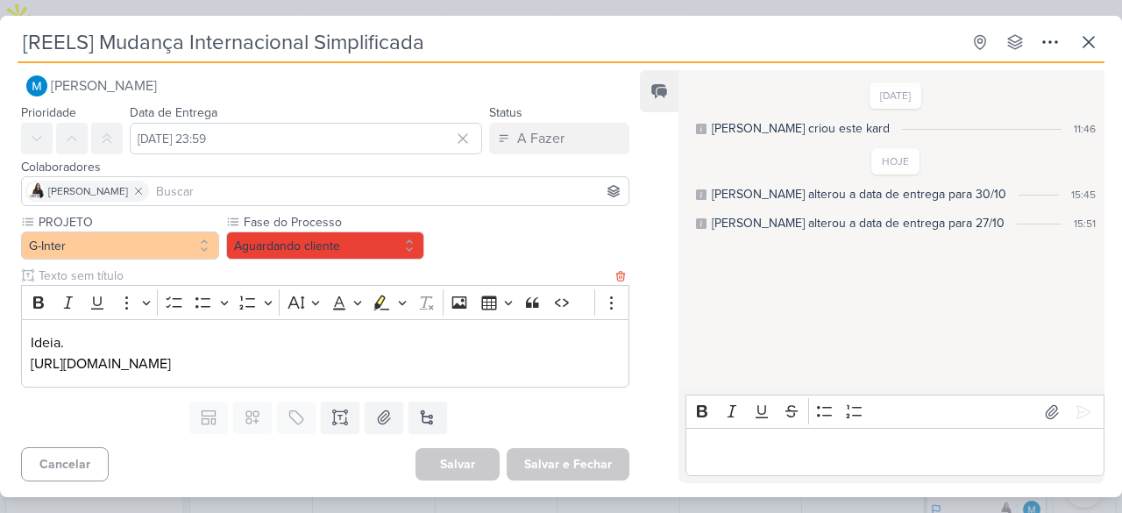
click at [448, 367] on p "[URL][DOMAIN_NAME]" at bounding box center [325, 363] width 589 height 21
click at [448, 366] on p "[URL][DOMAIN_NAME]" at bounding box center [325, 363] width 589 height 21
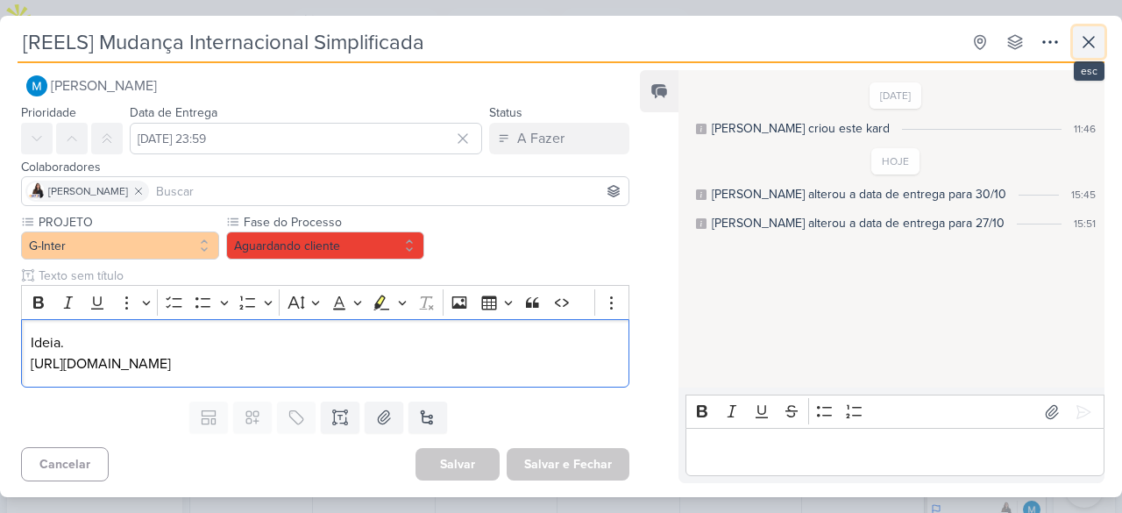
click at [1086, 34] on icon at bounding box center [1088, 42] width 21 height 21
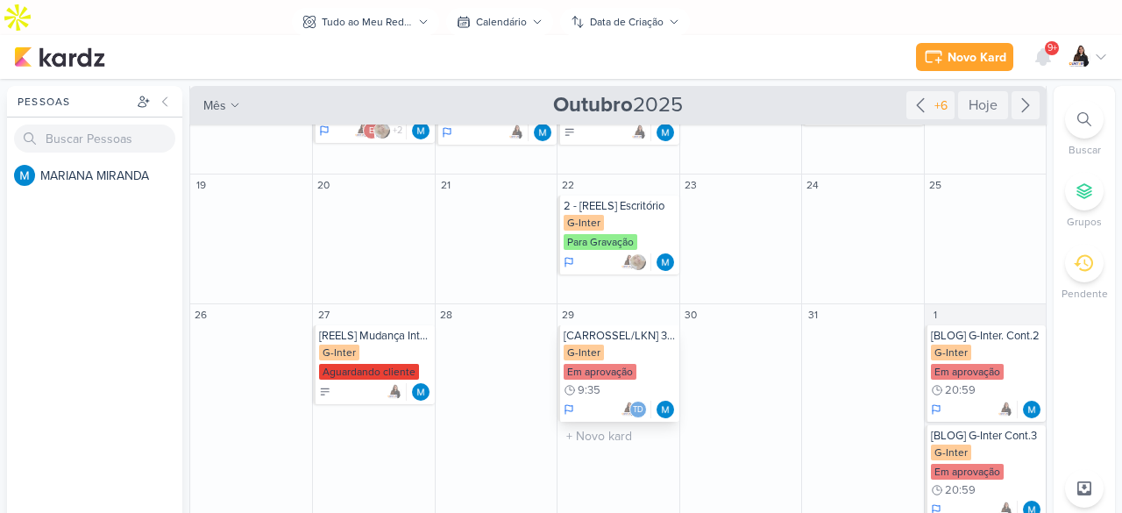
click at [662, 329] on div "[CARROSSEL/LKN] 3 Passos - Mobilidade" at bounding box center [618, 336] width 111 height 14
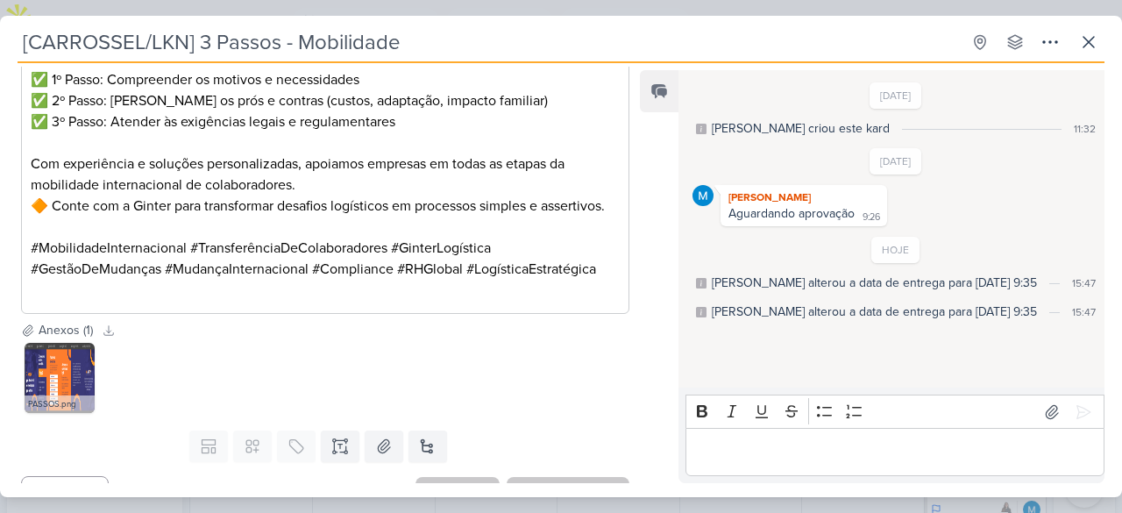
scroll to position [457, 0]
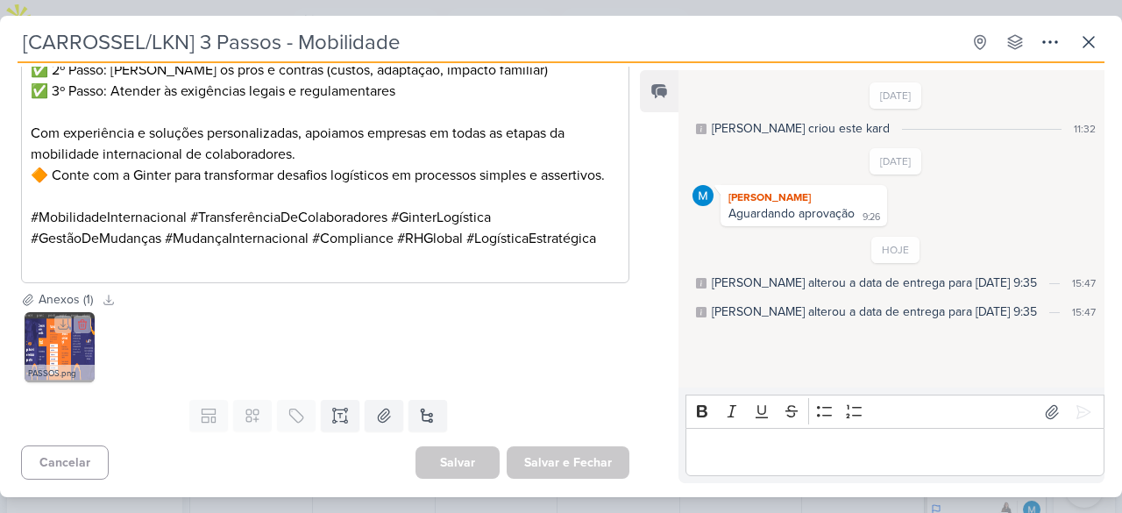
click at [84, 364] on img at bounding box center [60, 347] width 70 height 70
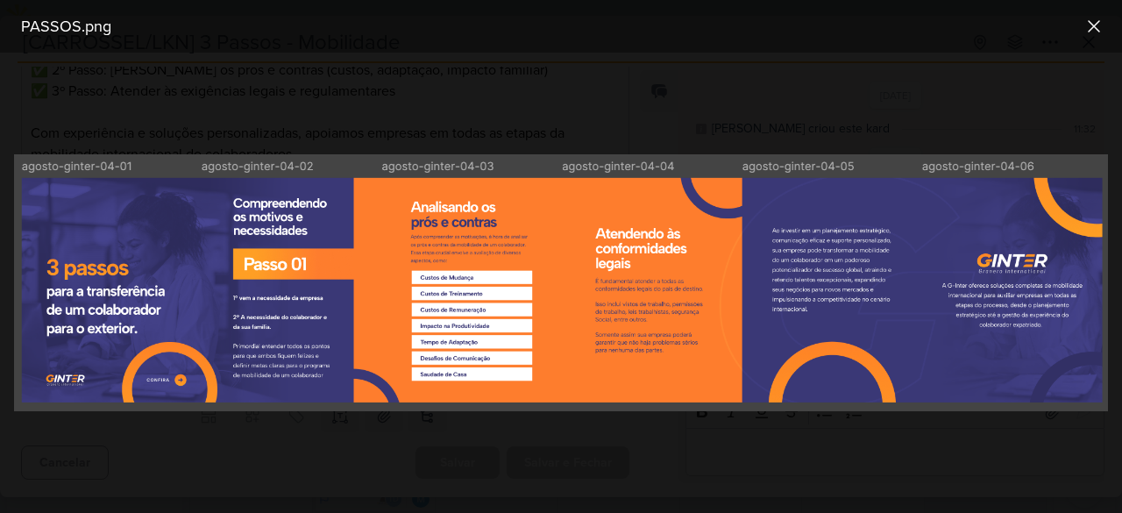
scroll to position [172, 0]
click at [1087, 32] on icon at bounding box center [1093, 26] width 21 height 21
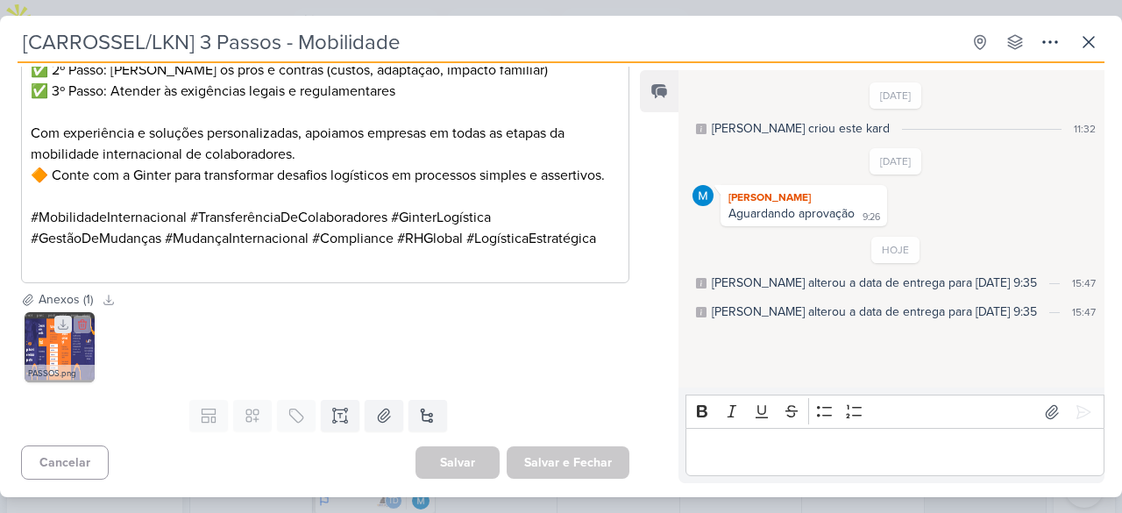
click at [66, 325] on icon at bounding box center [63, 324] width 12 height 12
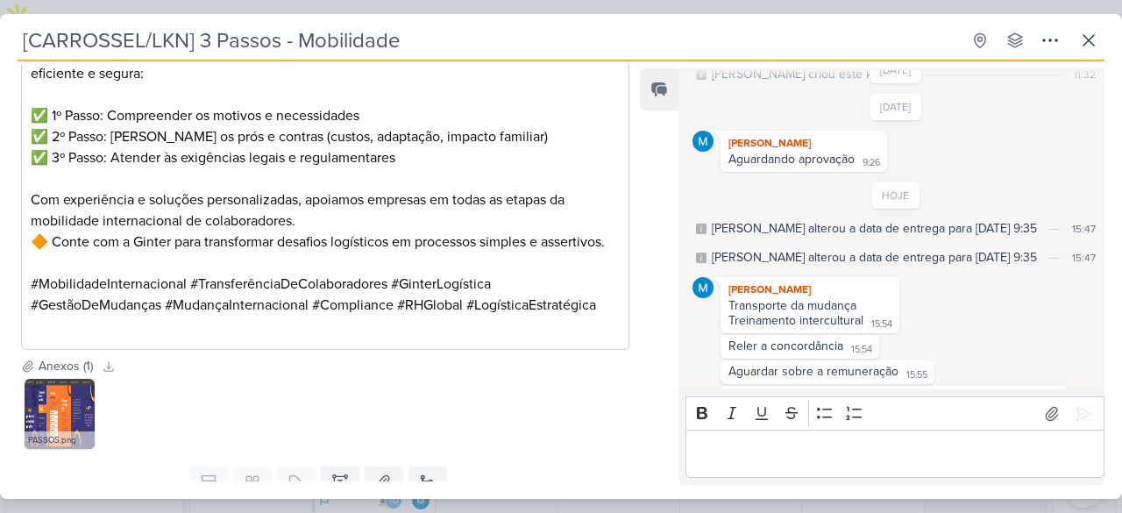
scroll to position [92, 0]
